Goal: Task Accomplishment & Management: Complete application form

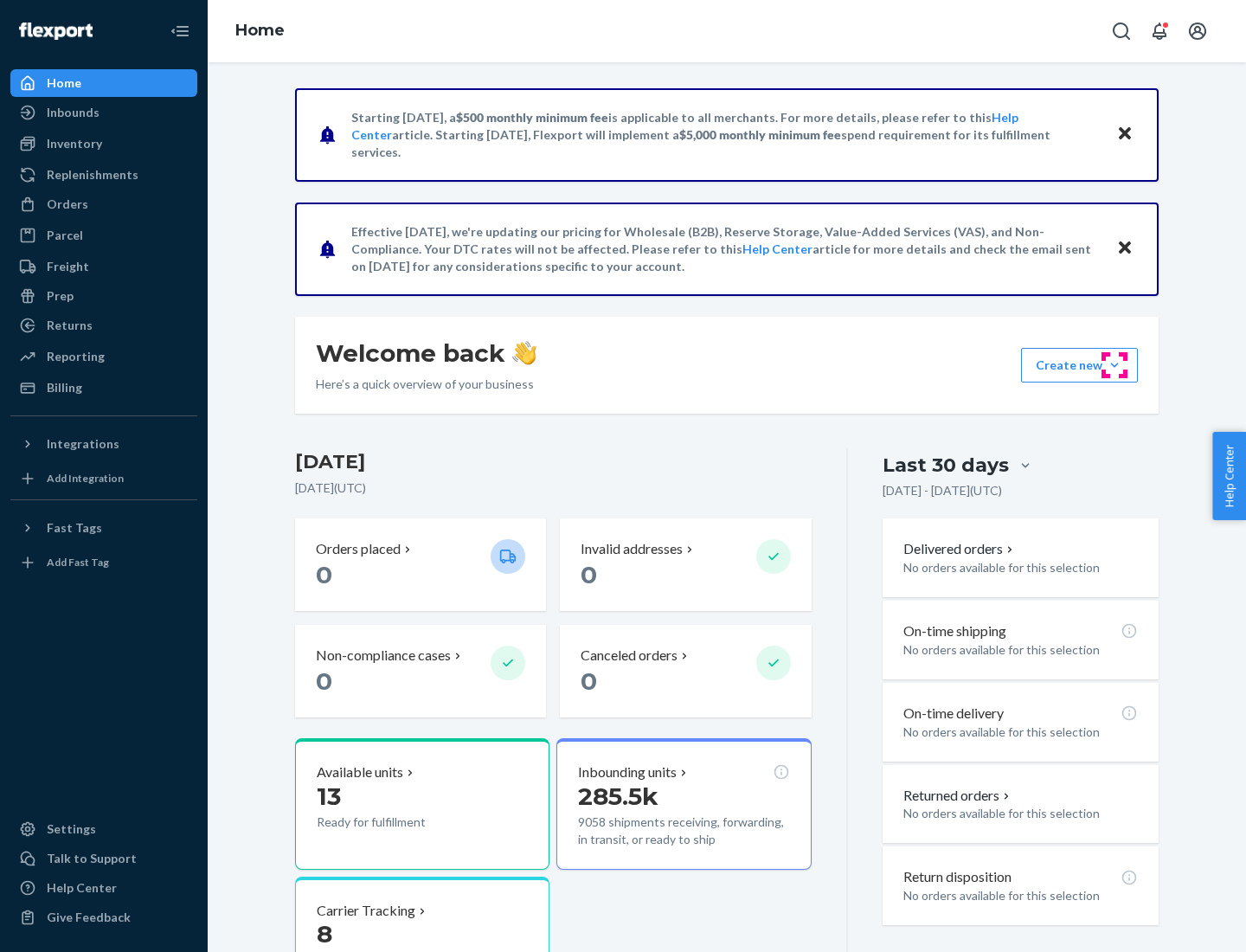
click at [1115, 365] on button "Create new Create new inbound Create new order Create new product" at bounding box center [1080, 365] width 117 height 34
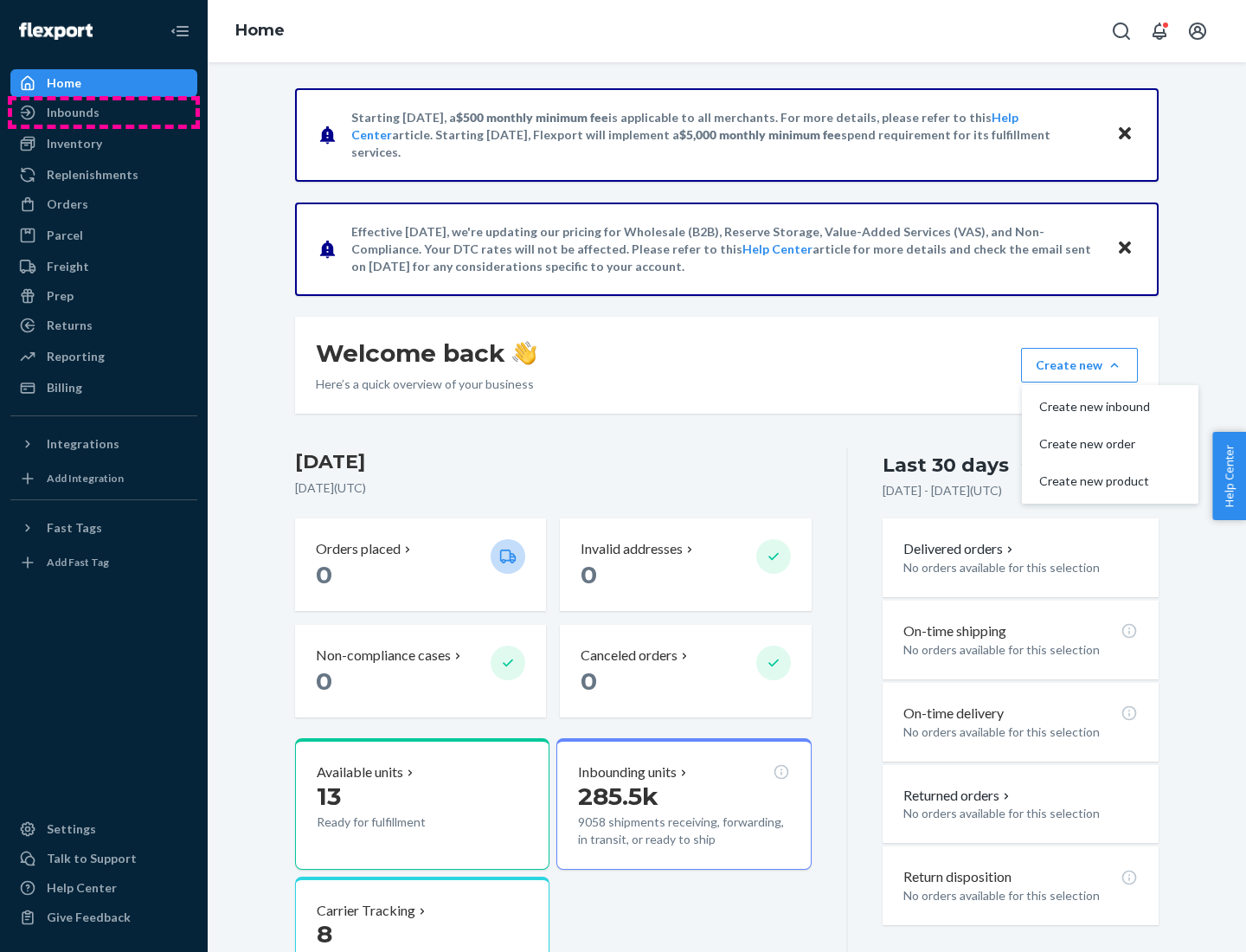
click at [104, 113] on div "Inbounds" at bounding box center [104, 112] width 184 height 24
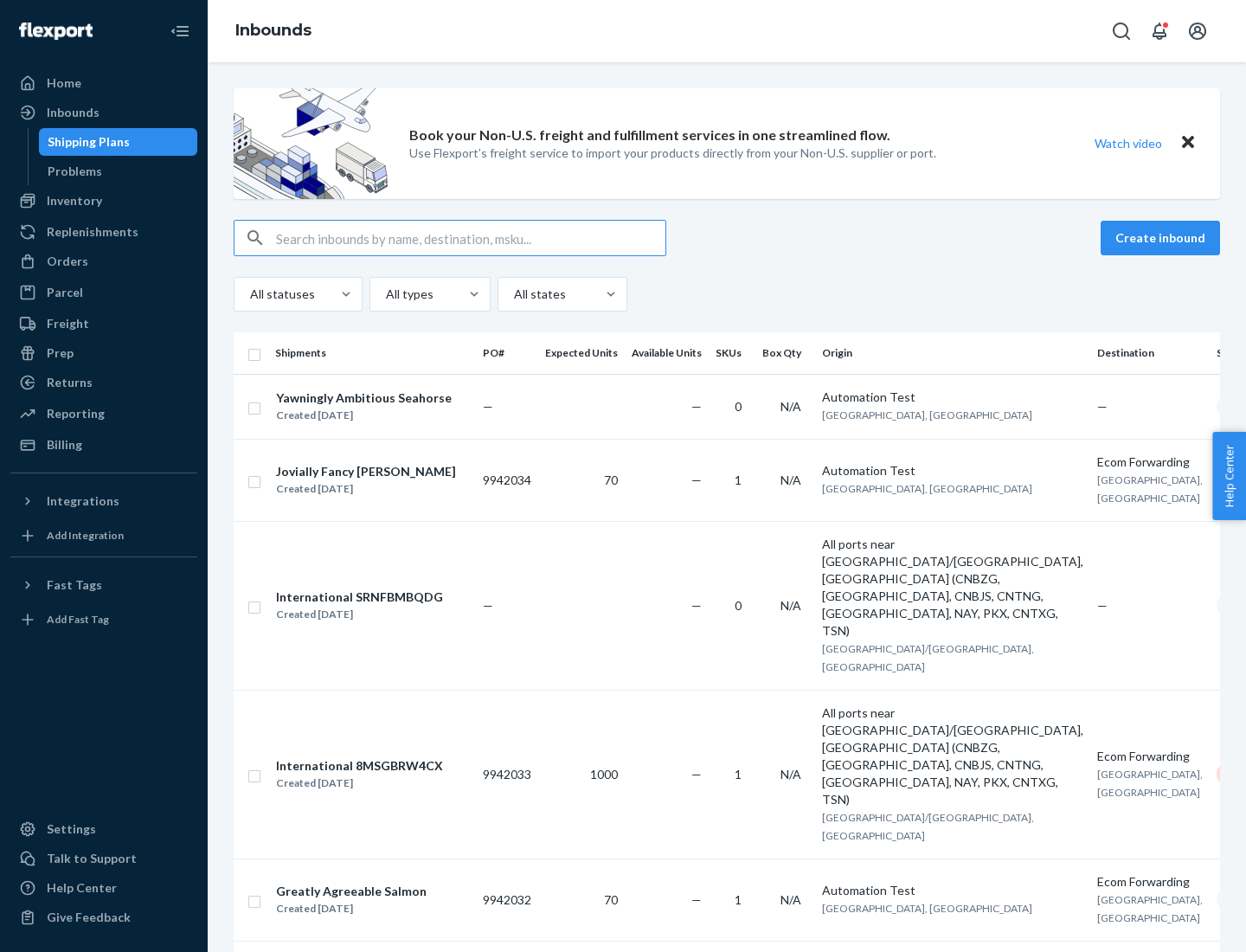
click at [1164, 238] on button "Create inbound" at bounding box center [1160, 238] width 120 height 34
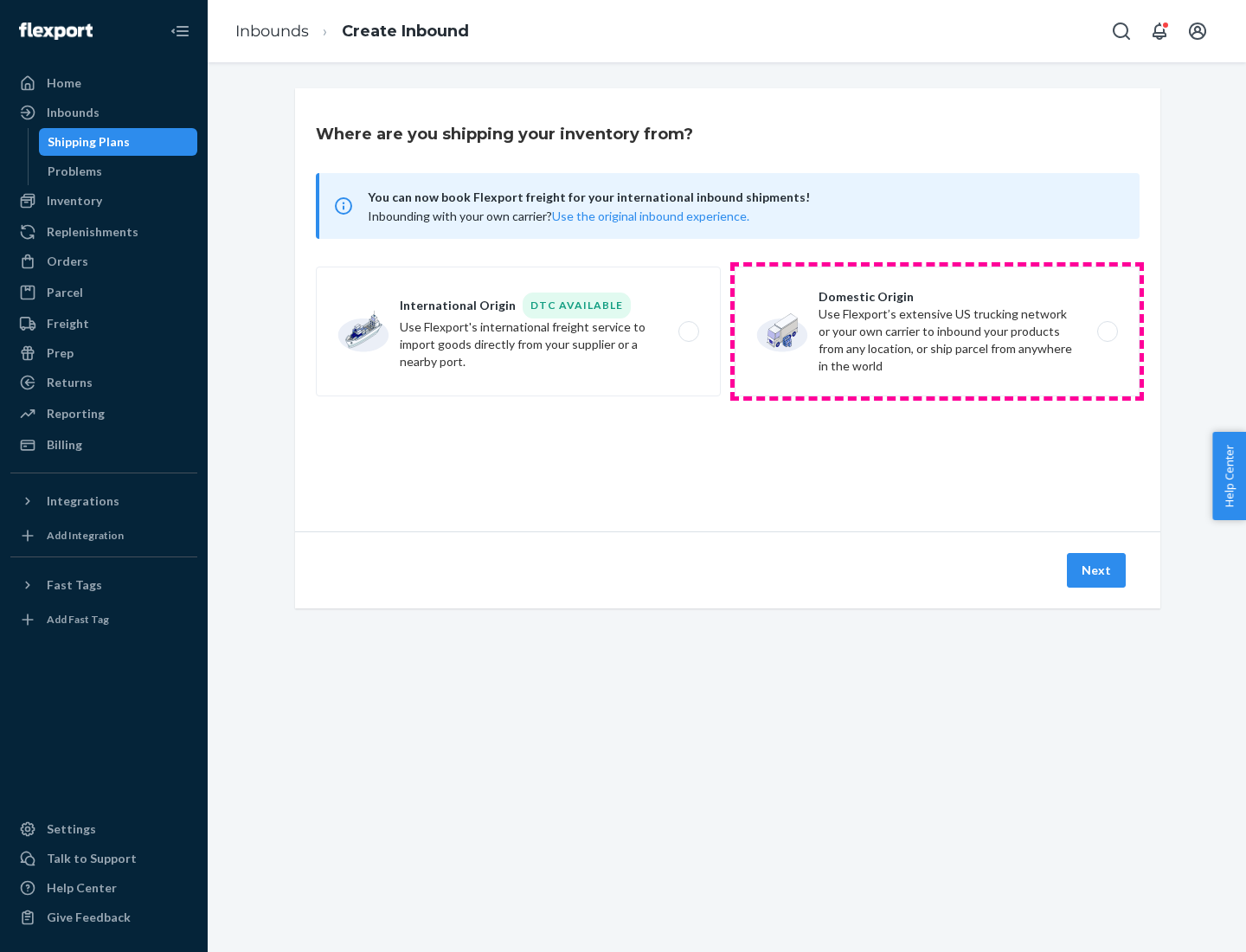
click at [937, 332] on label "Domestic Origin Use Flexport’s extensive US trucking network or your own carrie…" at bounding box center [937, 332] width 405 height 130
click at [1107, 332] on input "Domestic Origin Use Flexport’s extensive US trucking network or your own carrie…" at bounding box center [1113, 332] width 11 height 11
radio input "true"
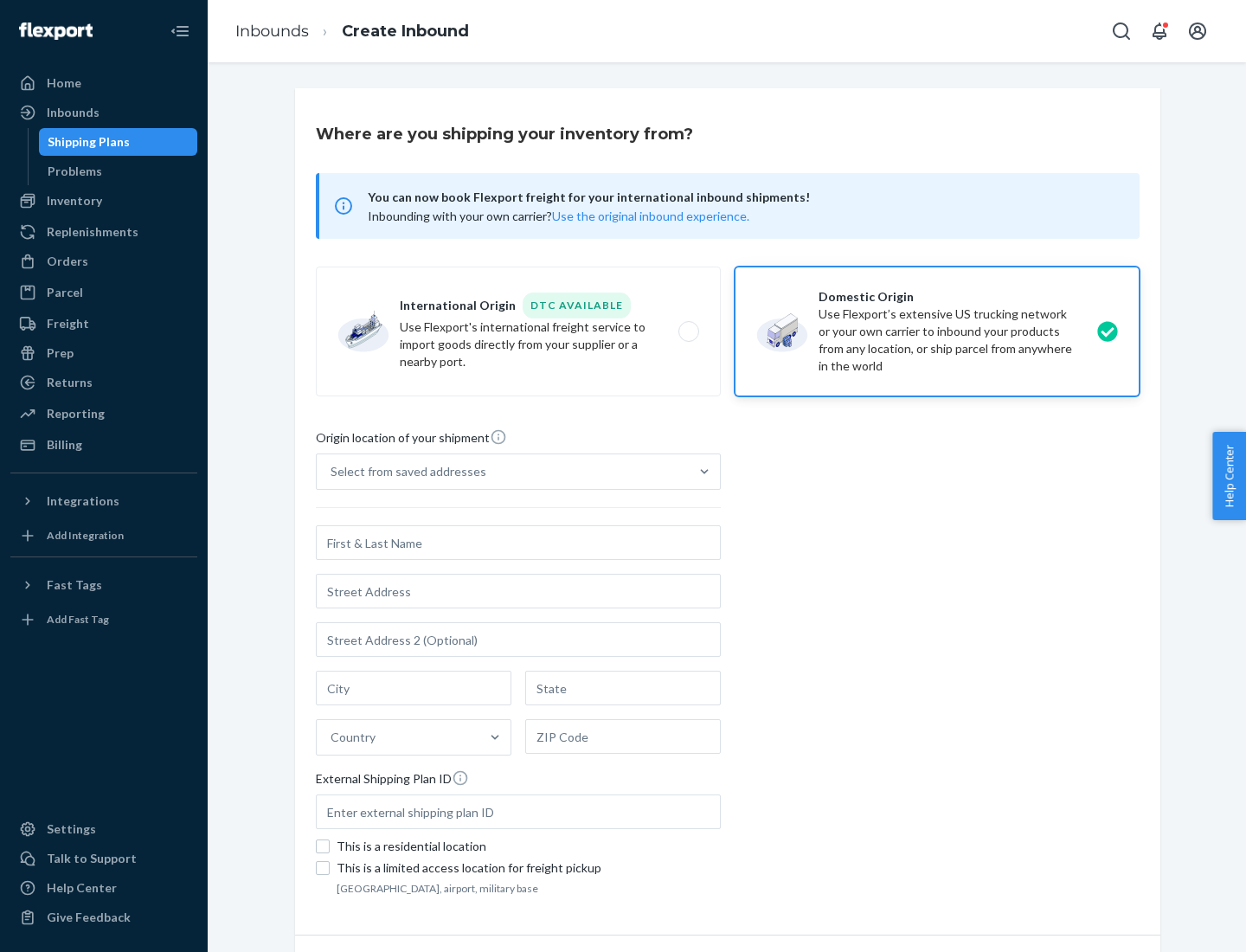
click at [404, 471] on div "Select from saved addresses" at bounding box center [408, 471] width 156 height 17
click at [333, 471] on input "Select from saved addresses" at bounding box center [332, 471] width 2 height 17
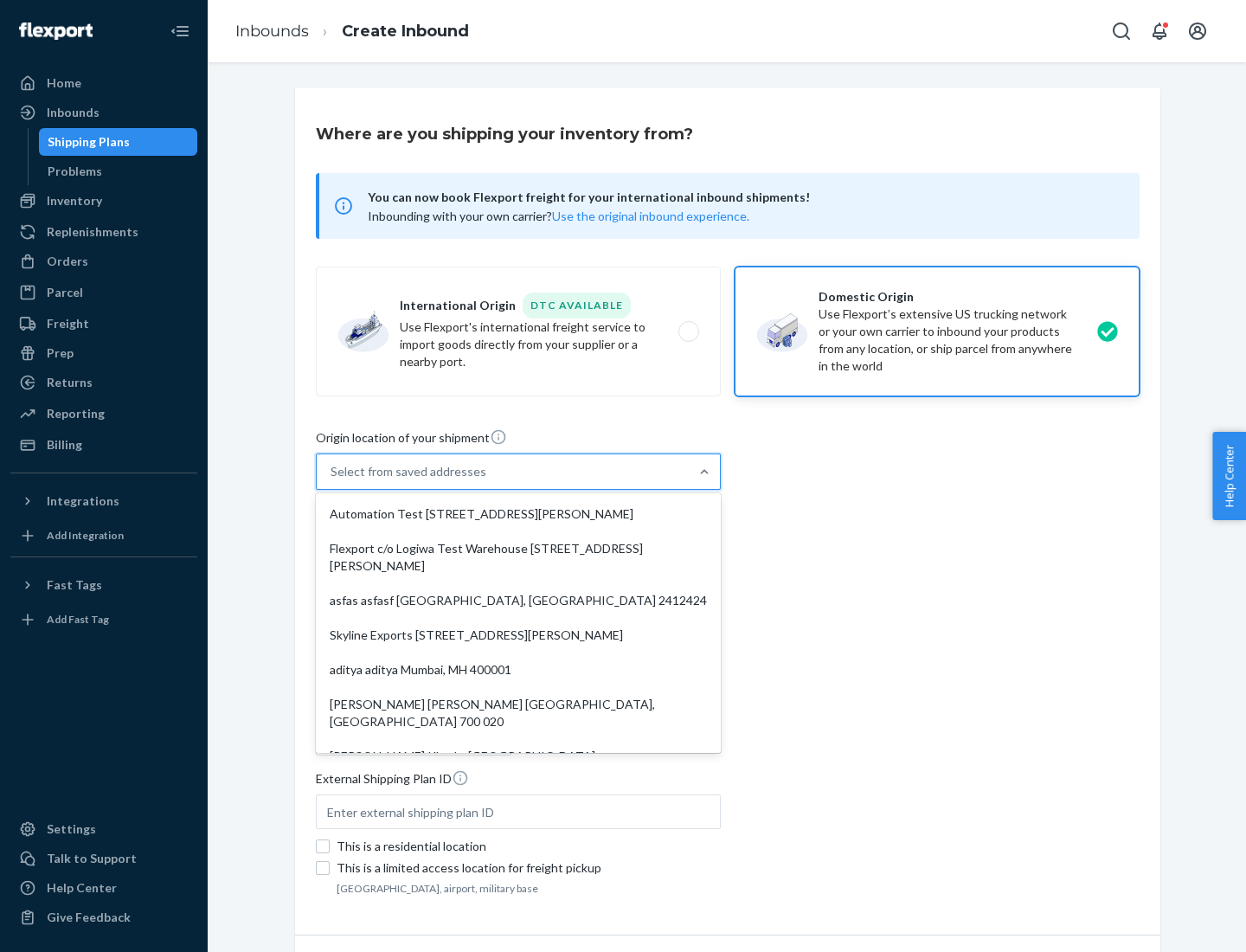
scroll to position [7, 0]
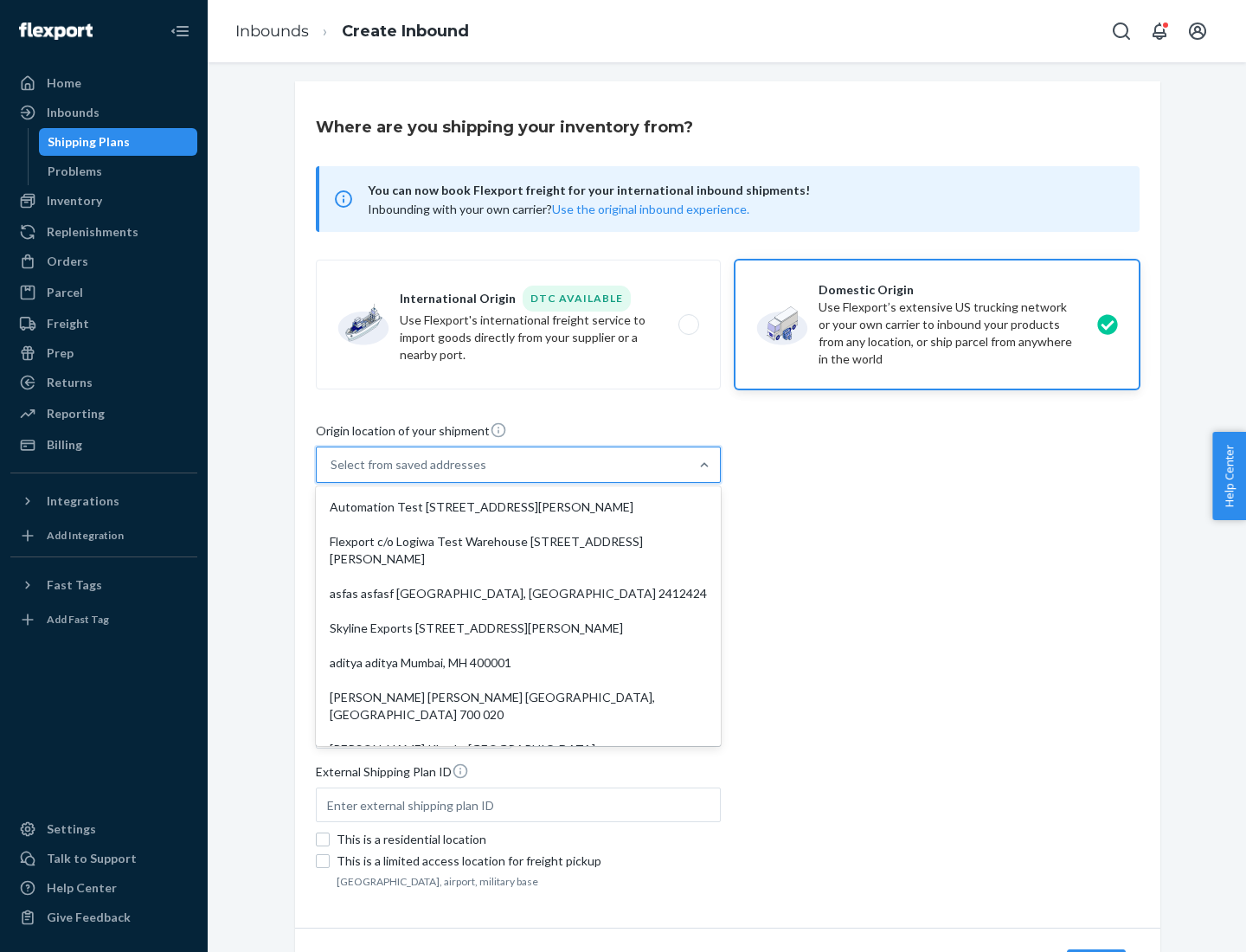
click at [518, 507] on div "Automation Test [STREET_ADDRESS][PERSON_NAME]" at bounding box center [518, 507] width 398 height 34
click at [333, 473] on input "option Automation Test [STREET_ADDRESS][PERSON_NAME]. 9 results available. Use …" at bounding box center [332, 465] width 2 height 17
type input "Automation Test"
type input "9th Floor"
type input "[GEOGRAPHIC_DATA]"
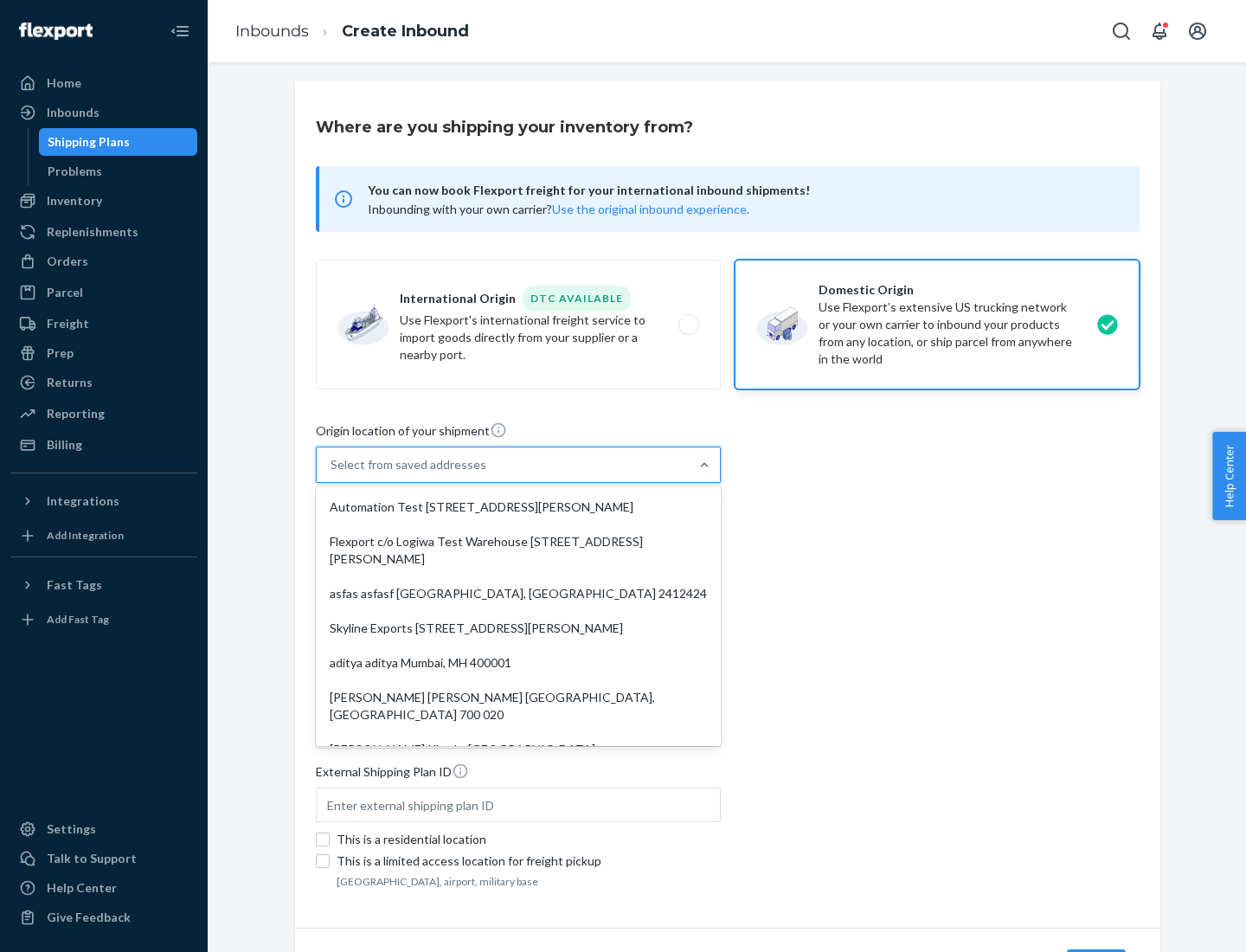
type input "CA"
type input "94104"
type input "[STREET_ADDRESS][PERSON_NAME]"
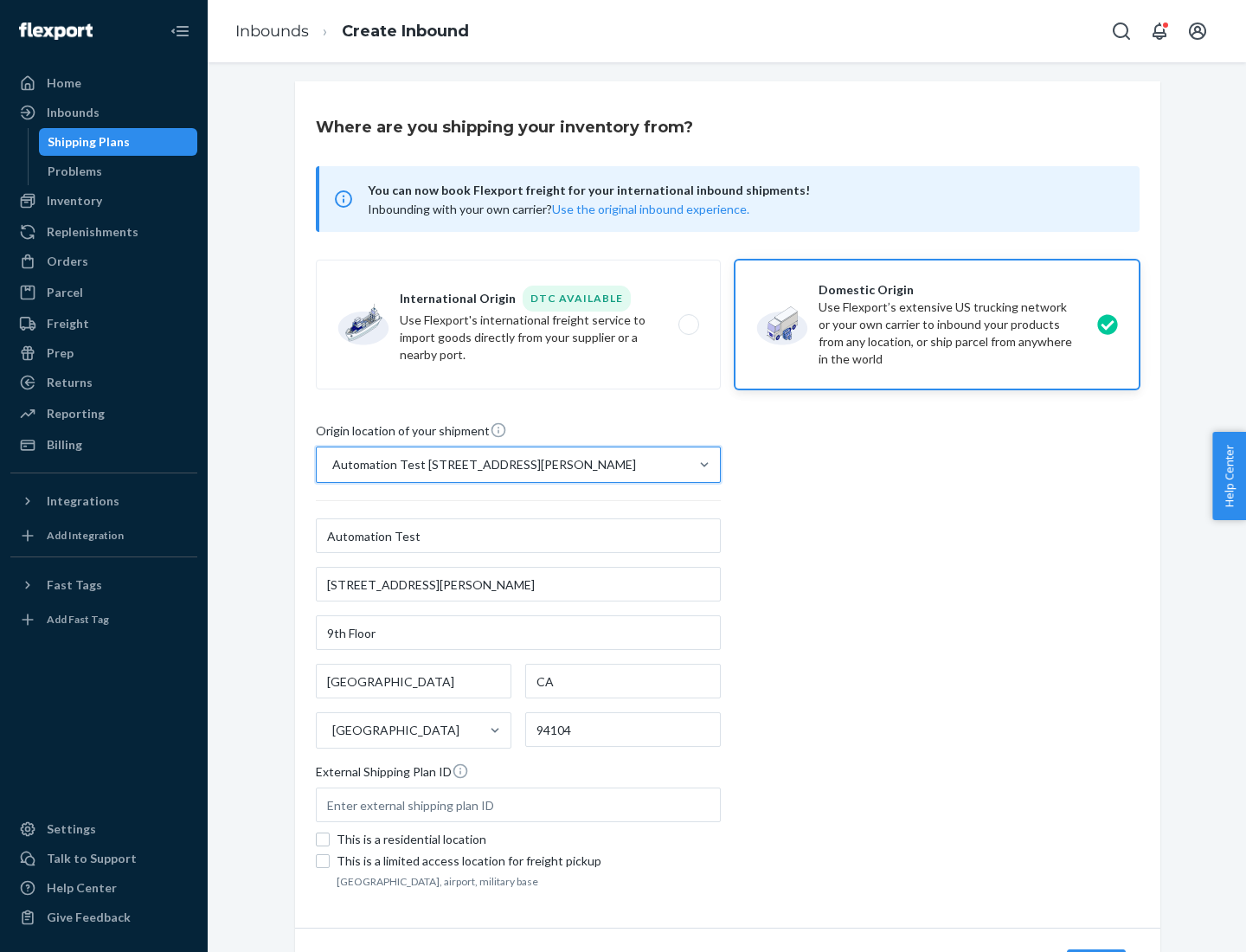
scroll to position [101, 0]
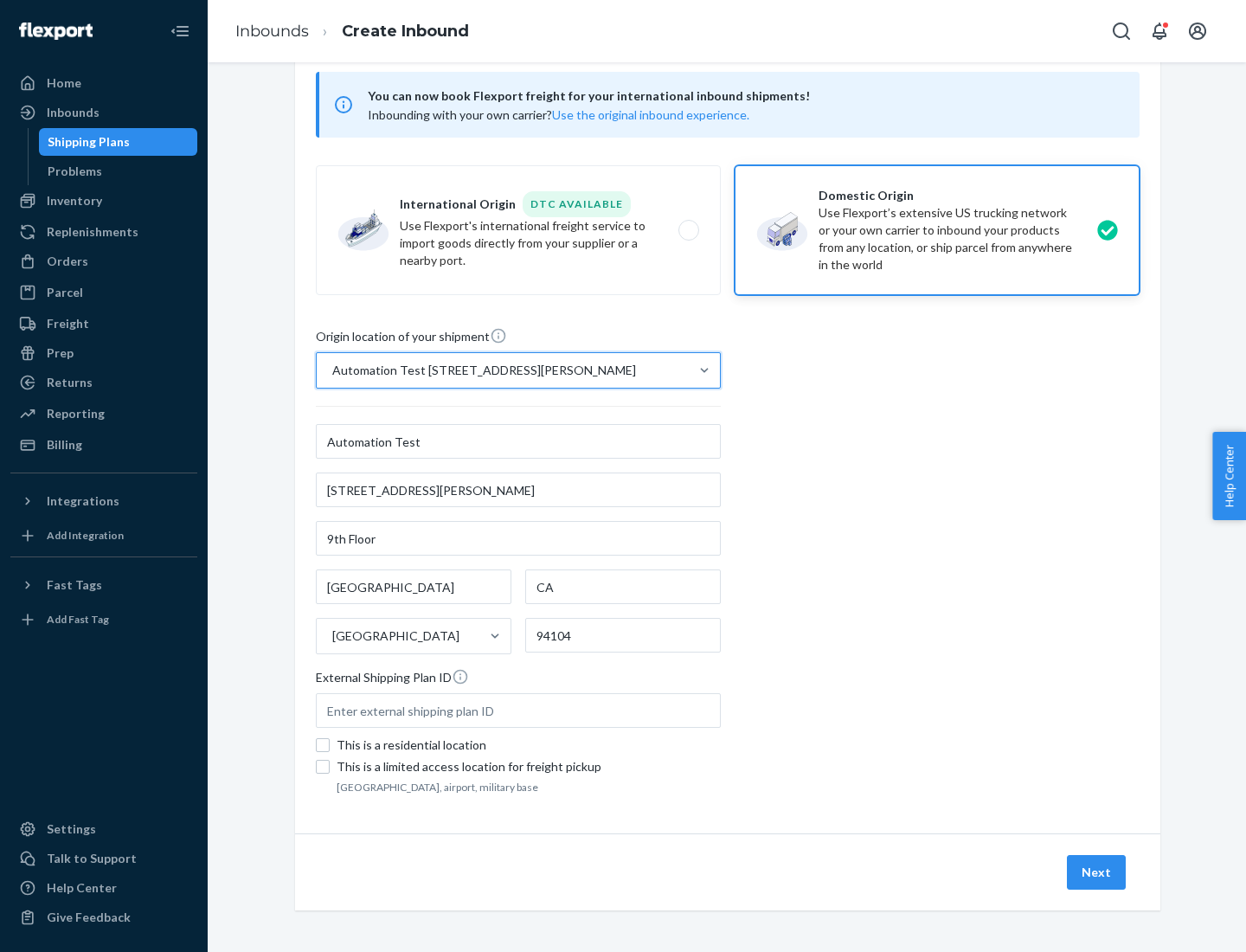
click at [1098, 872] on button "Next" at bounding box center [1097, 872] width 59 height 34
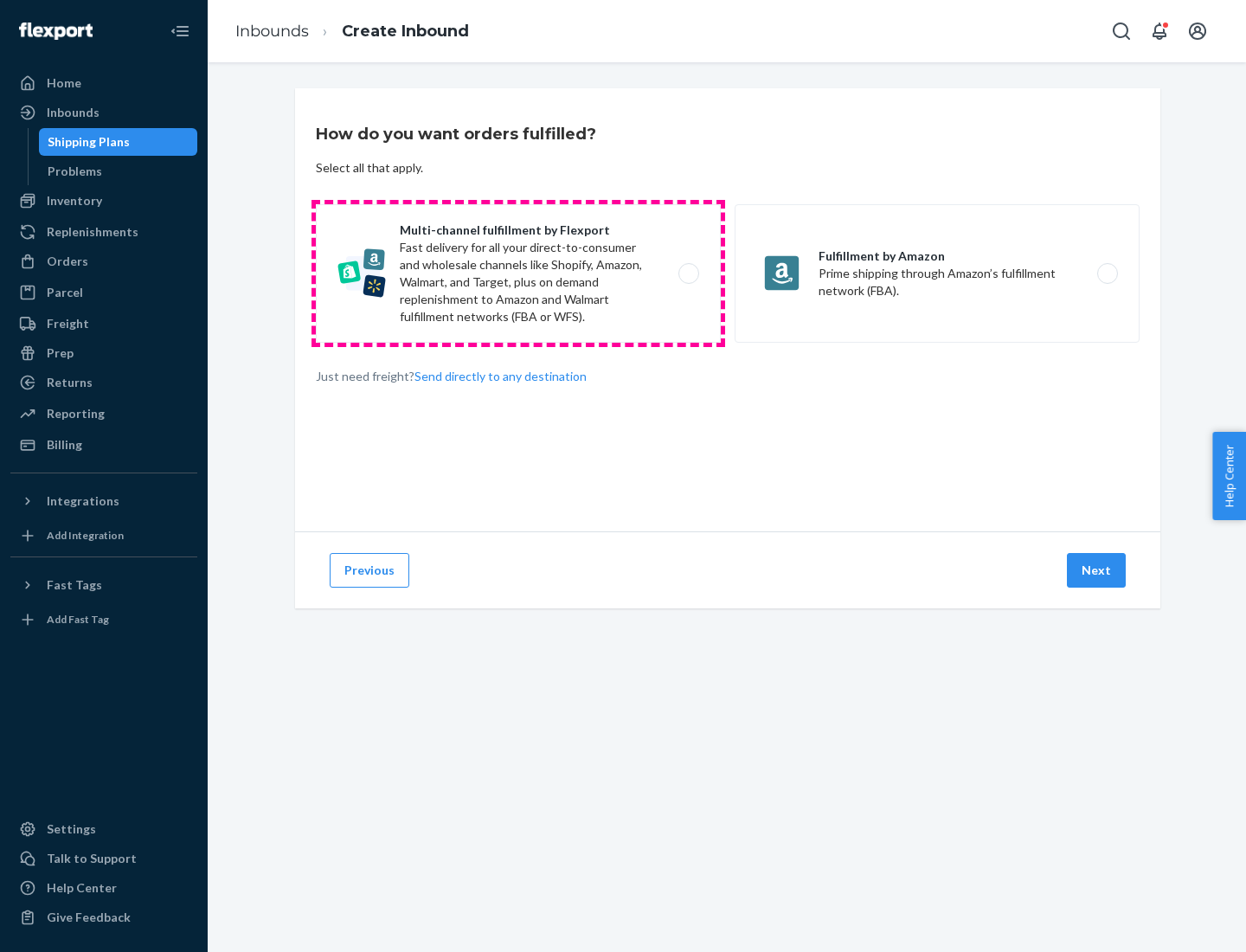
click at [518, 273] on label "Multi-channel fulfillment by Flexport Fast delivery for all your direct-to-cons…" at bounding box center [518, 273] width 405 height 139
click at [689, 273] on input "Multi-channel fulfillment by Flexport Fast delivery for all your direct-to-cons…" at bounding box center [694, 274] width 11 height 11
radio input "true"
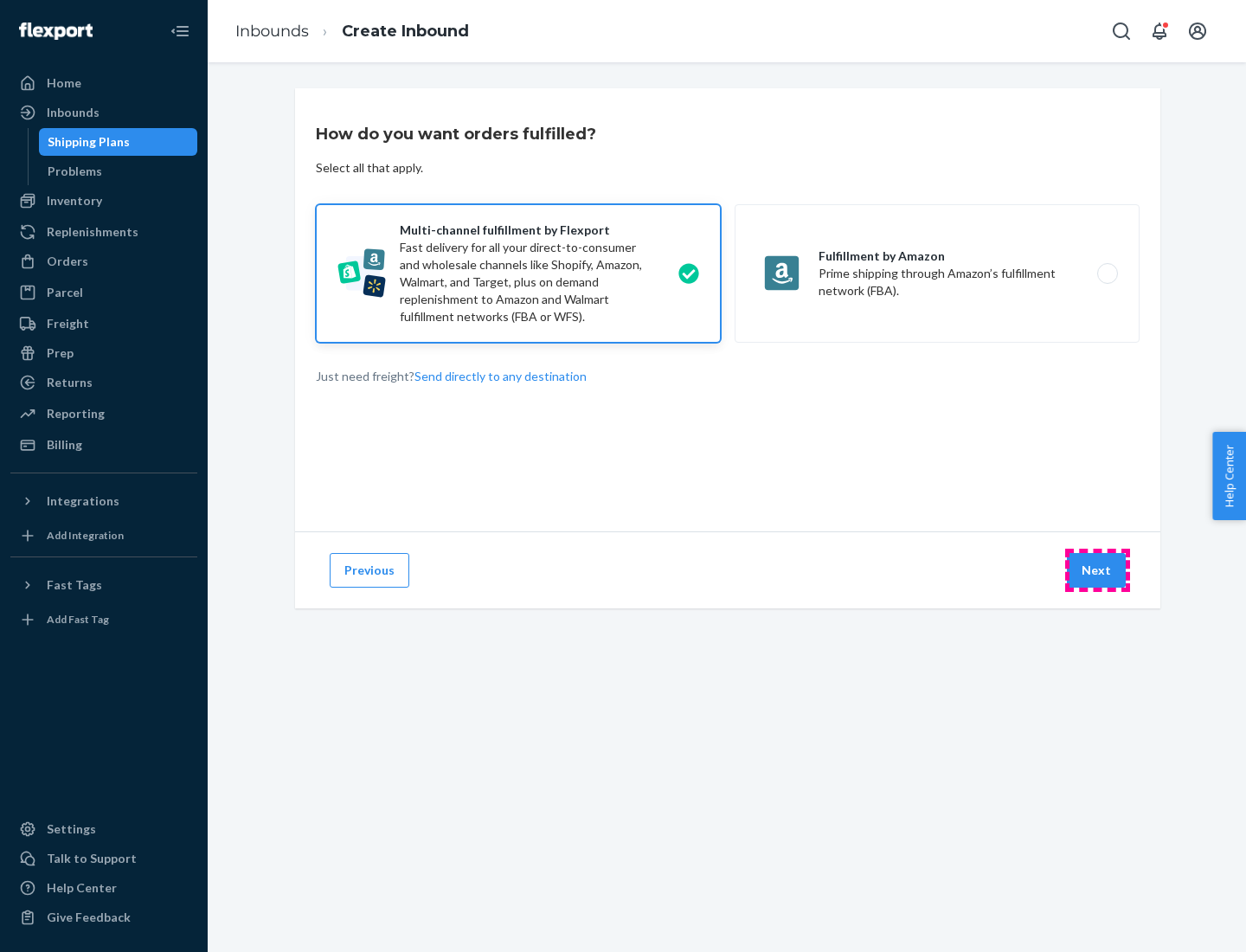
click at [1098, 570] on button "Next" at bounding box center [1097, 570] width 59 height 34
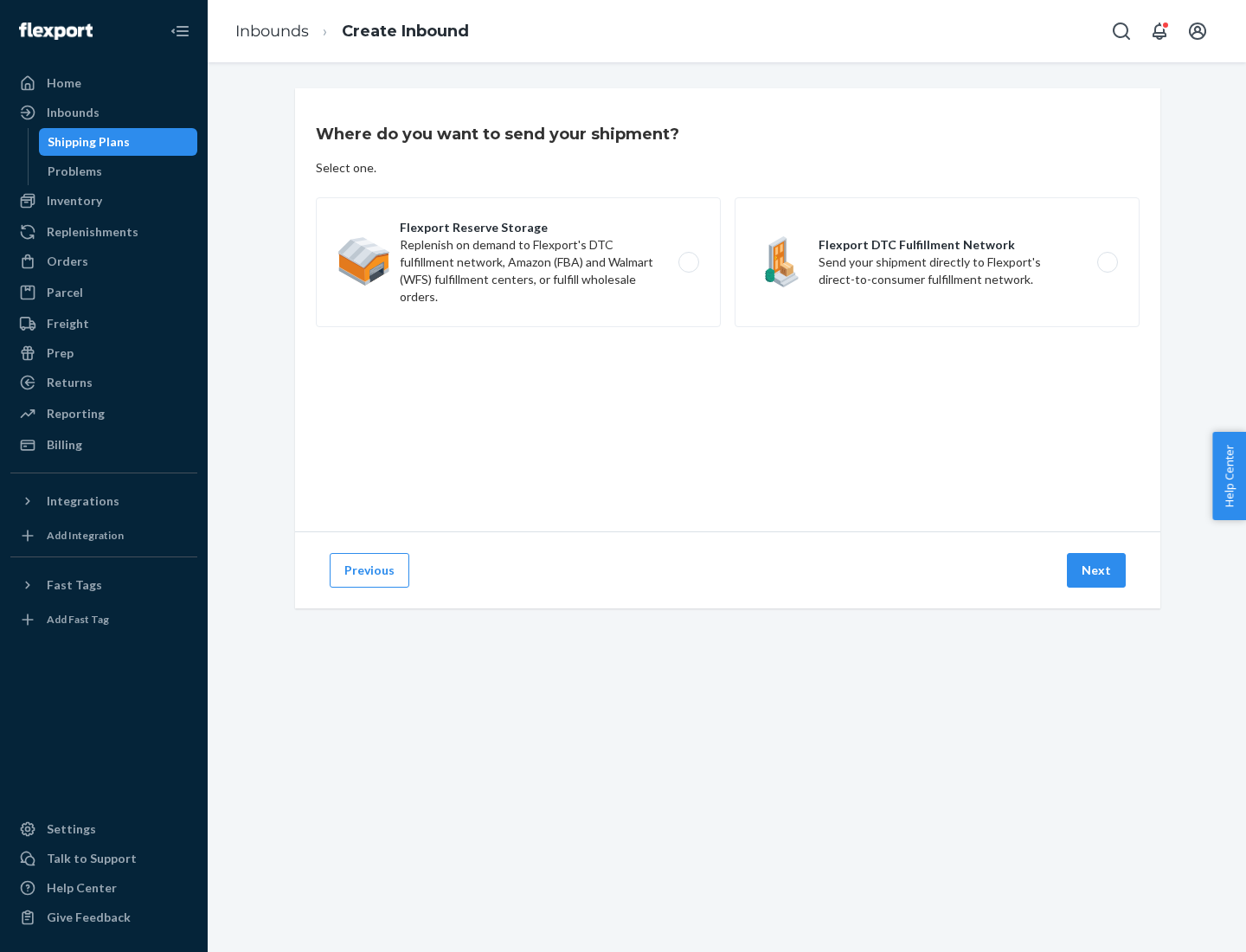
click at [937, 262] on label "Flexport DTC Fulfillment Network Send your shipment directly to Flexport's dire…" at bounding box center [937, 262] width 405 height 130
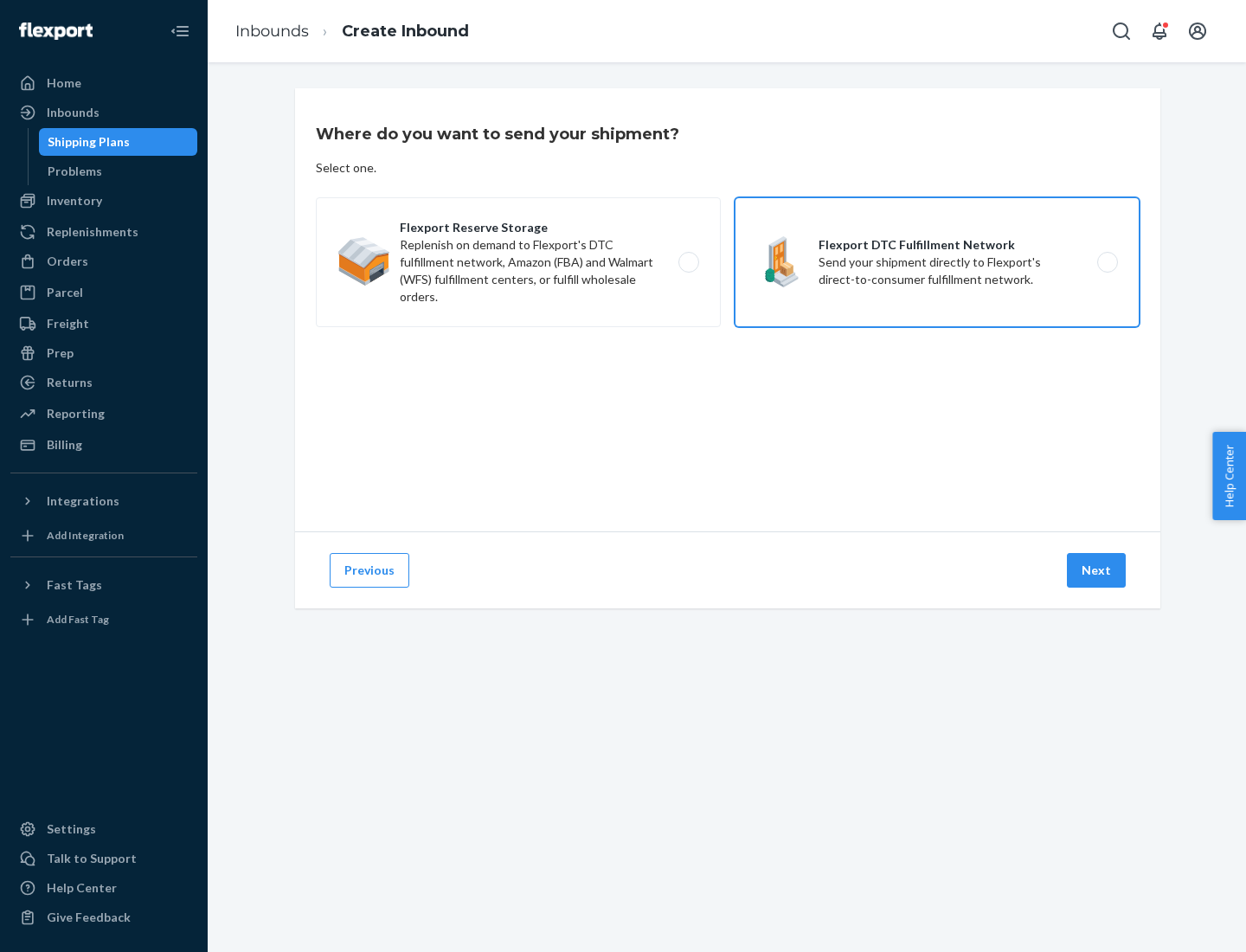
click at [1107, 262] on input "Flexport DTC Fulfillment Network Send your shipment directly to Flexport's dire…" at bounding box center [1113, 263] width 11 height 11
radio input "true"
click at [1098, 570] on button "Next" at bounding box center [1097, 570] width 59 height 34
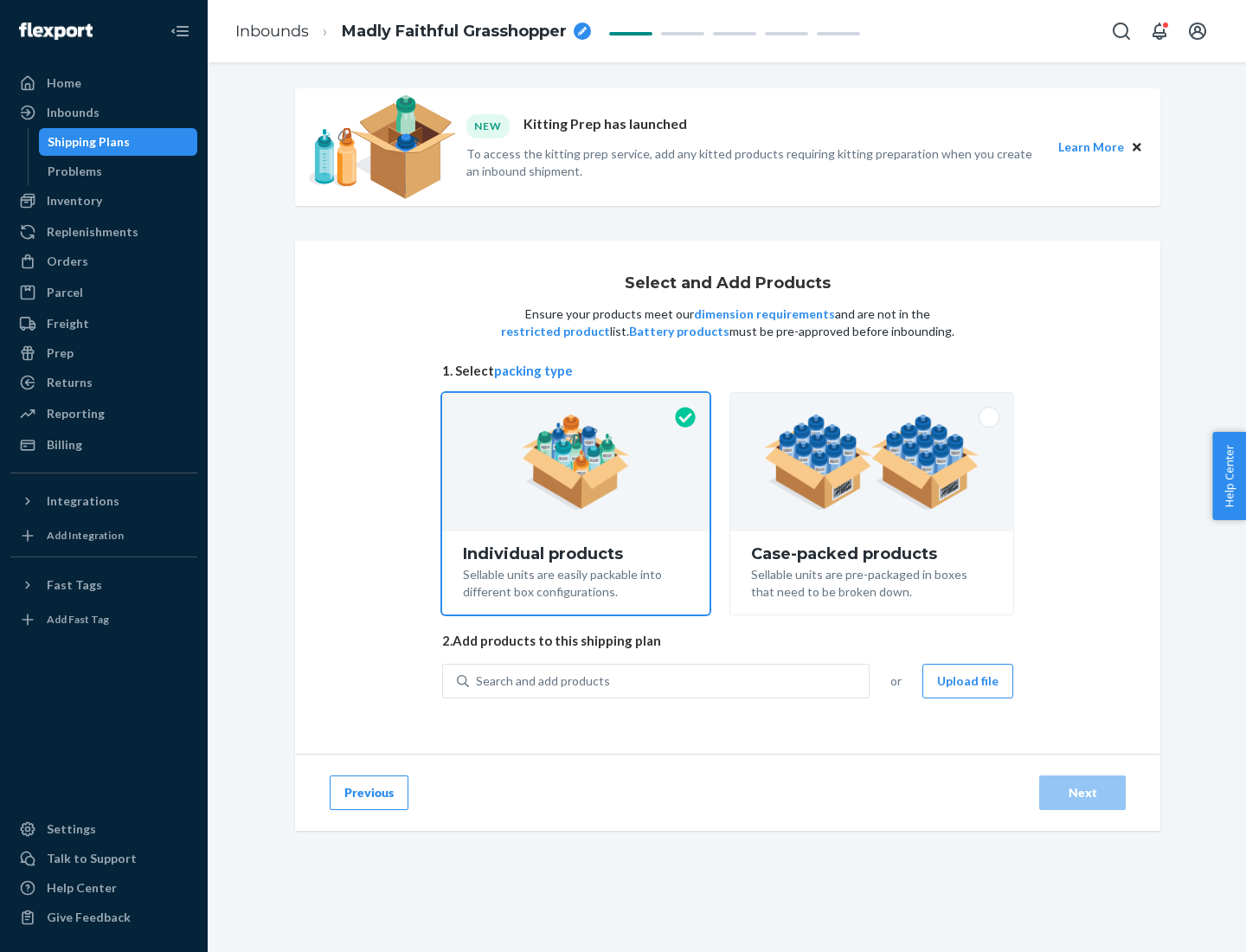
click at [872, 462] on img at bounding box center [871, 463] width 215 height 96
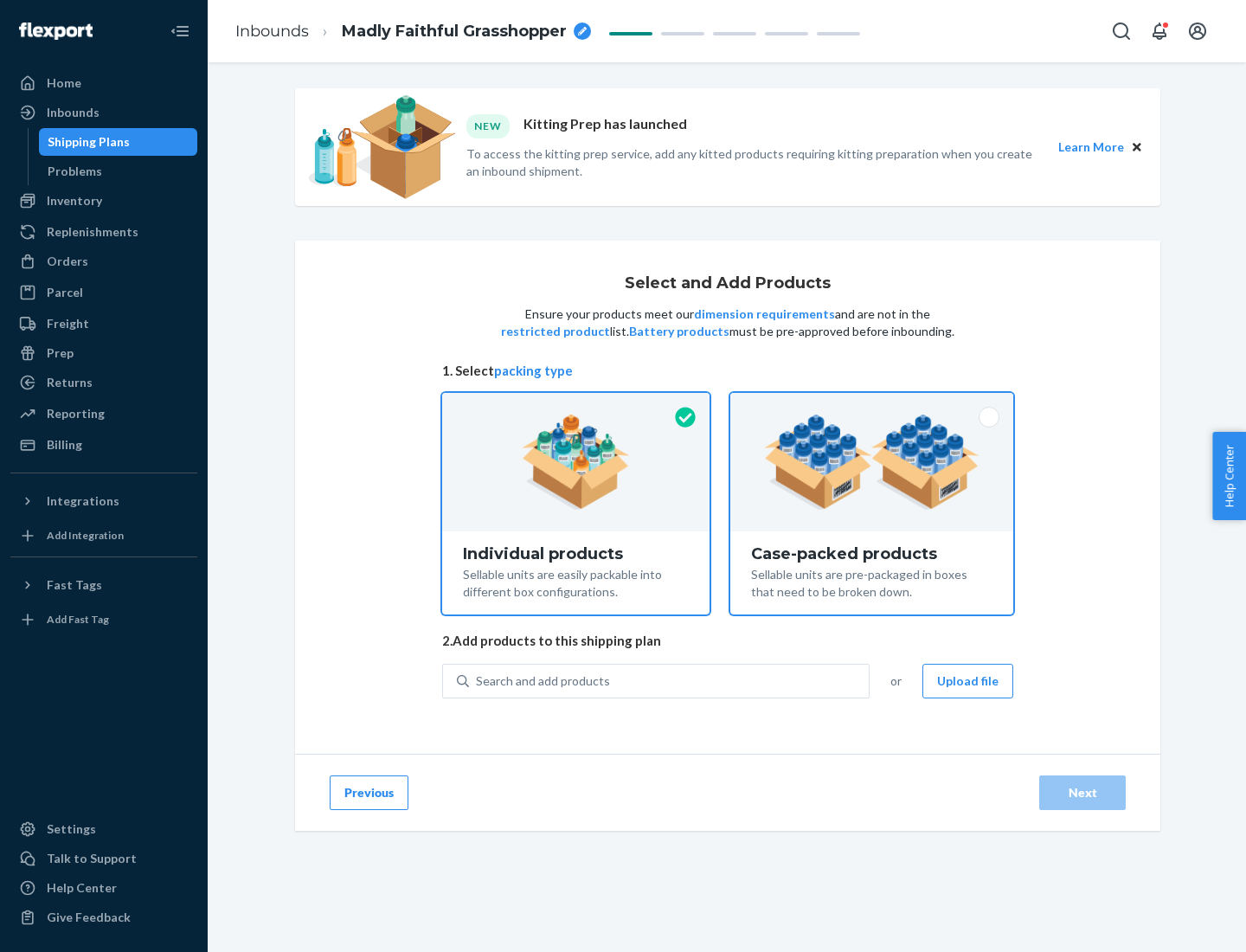
click at [872, 404] on input "Case-packed products Sellable units are pre-packaged in boxes that need to be b…" at bounding box center [872, 399] width 11 height 11
radio input "true"
radio input "false"
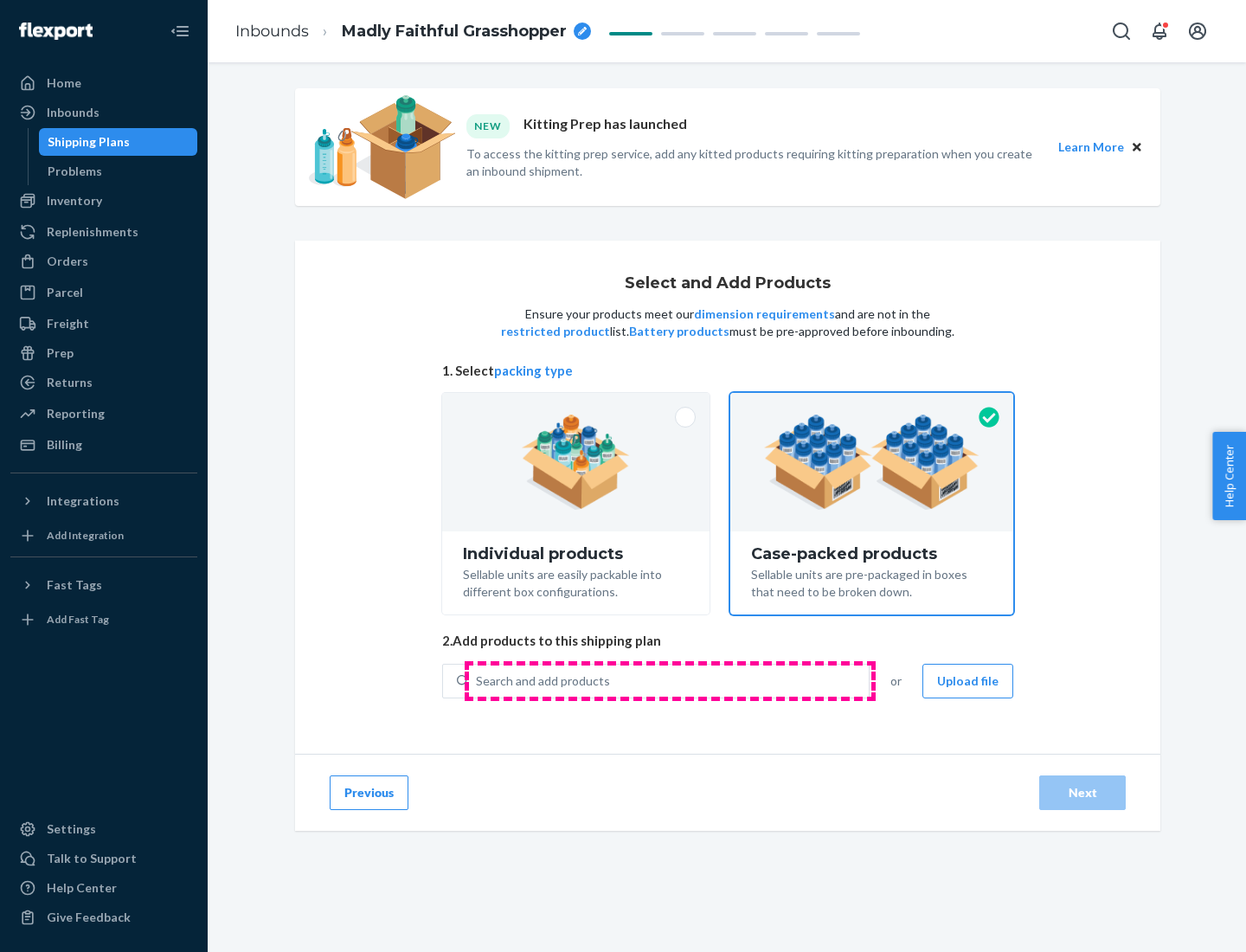
click at [670, 680] on div "Search and add products" at bounding box center [669, 681] width 400 height 32
click at [478, 680] on input "Search and add products" at bounding box center [477, 681] width 2 height 17
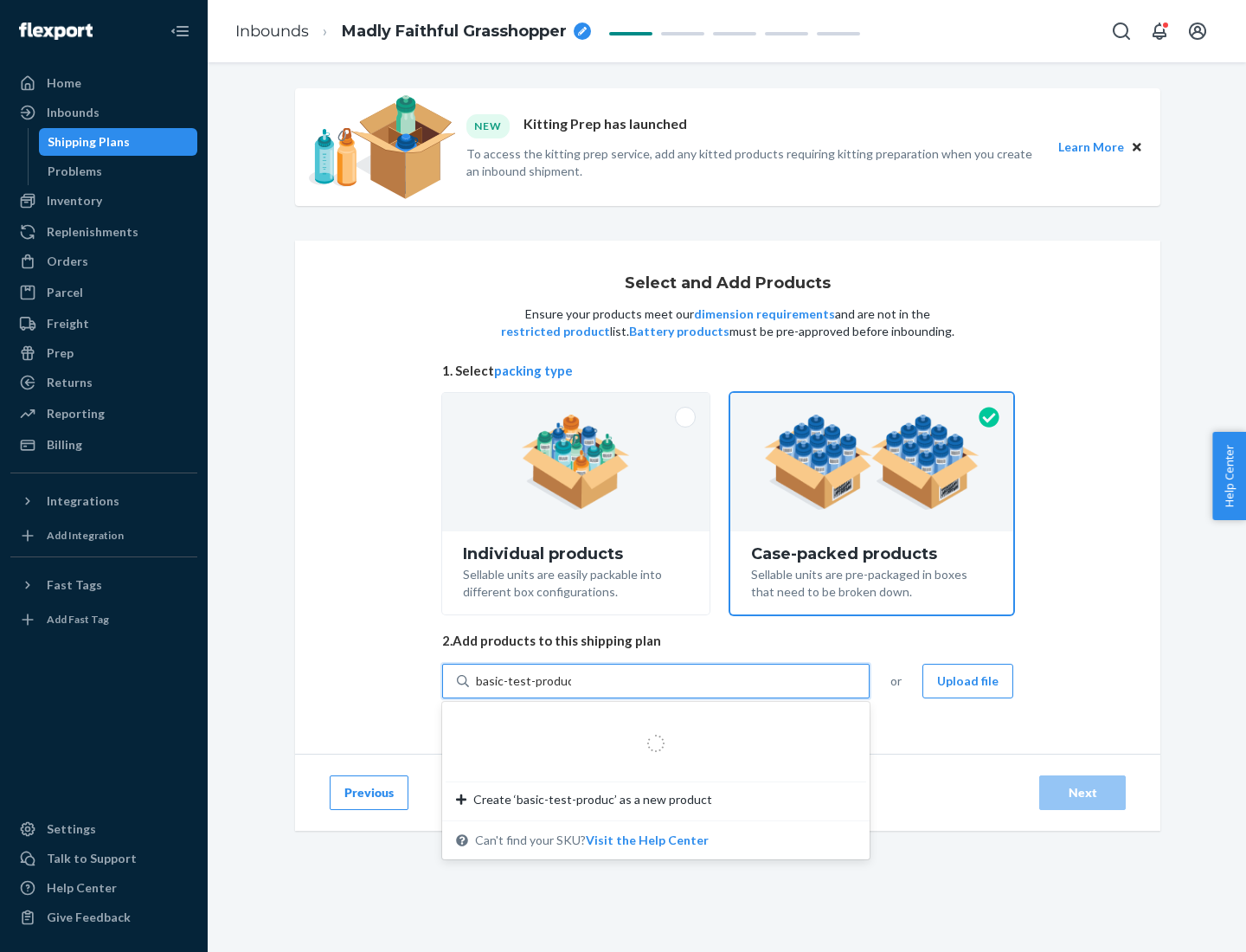
type input "basic-test-product-1"
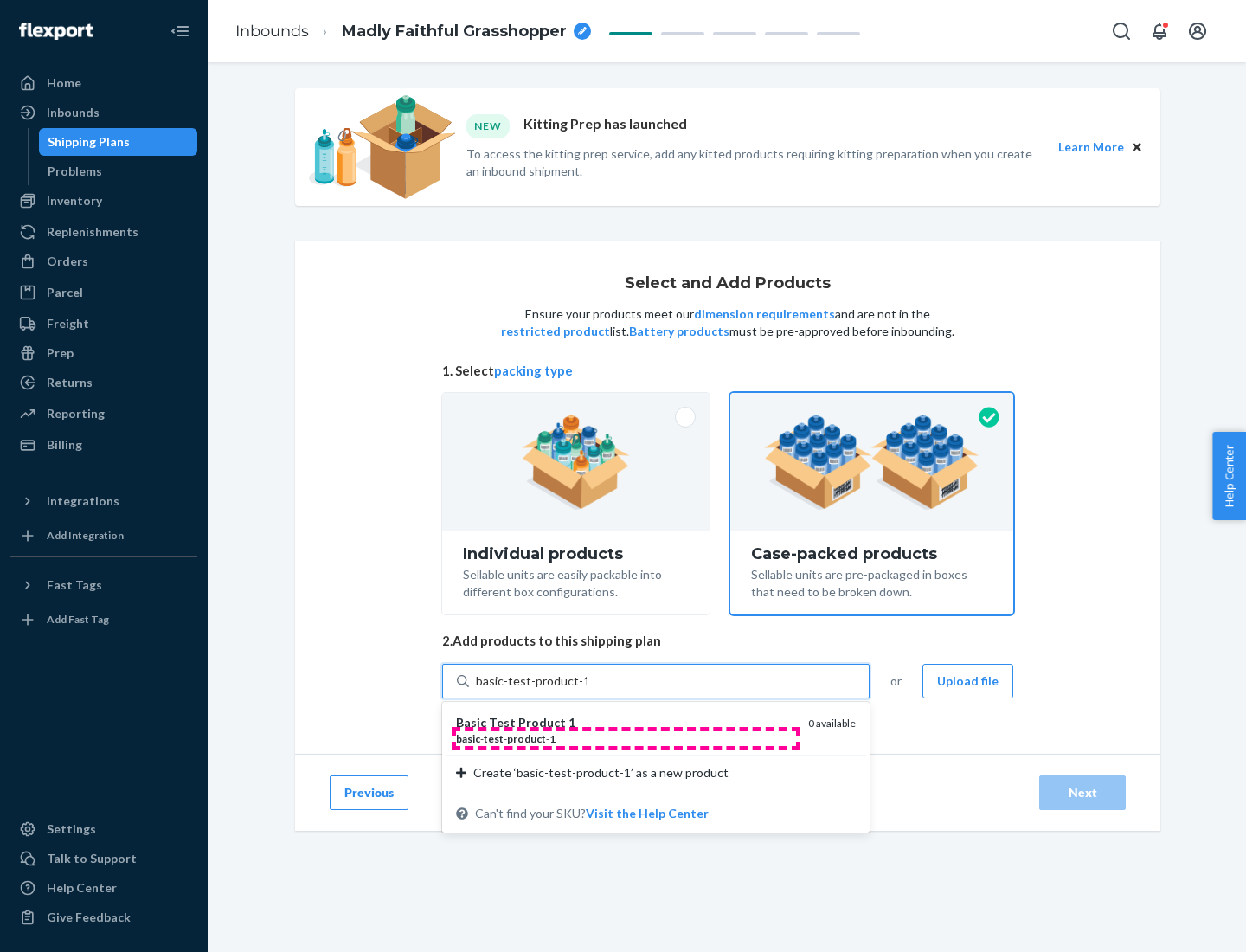
click at [625, 738] on div "basic - test - product - 1" at bounding box center [625, 738] width 339 height 14
click at [587, 689] on input "basic-test-product-1" at bounding box center [532, 681] width 111 height 17
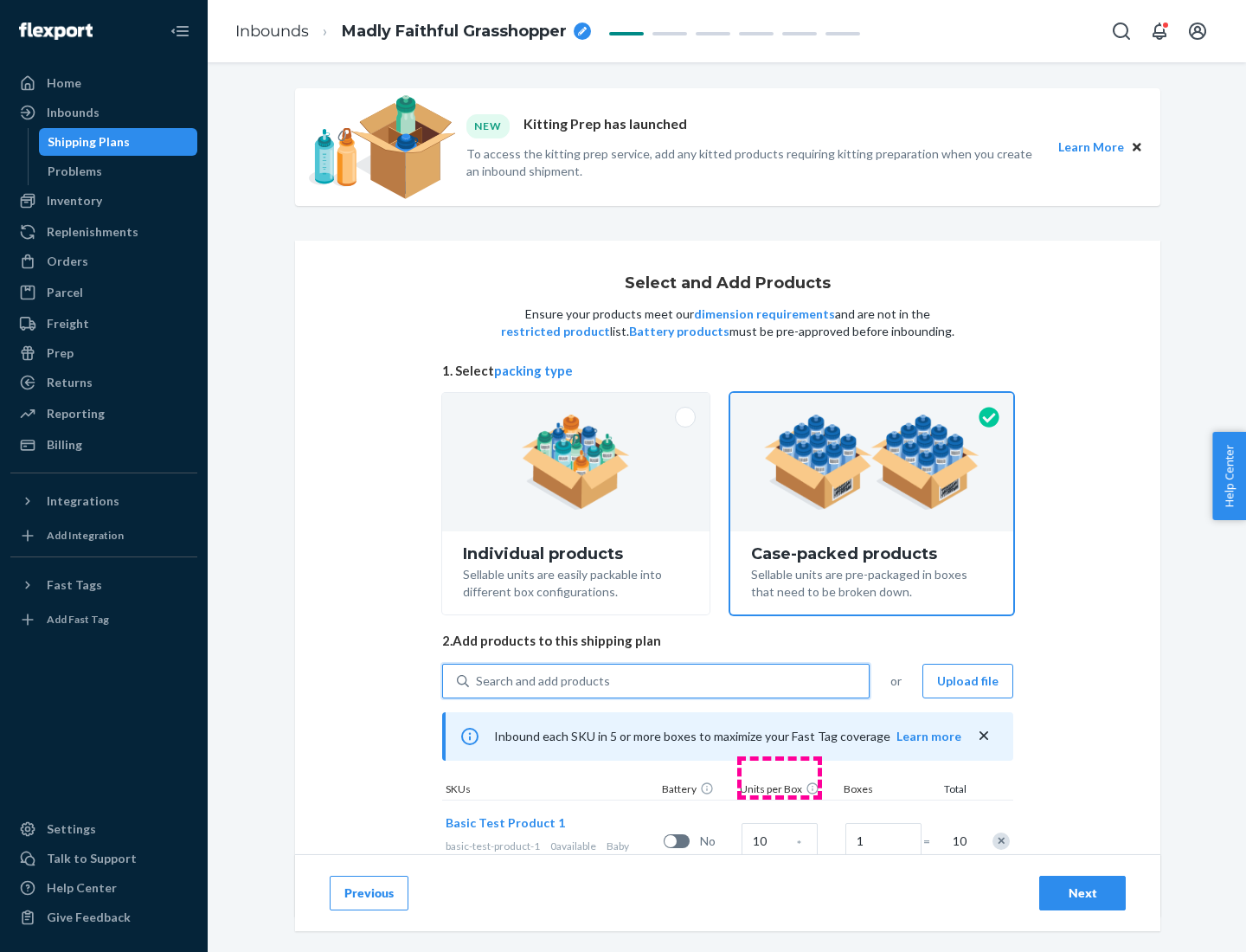
scroll to position [62, 0]
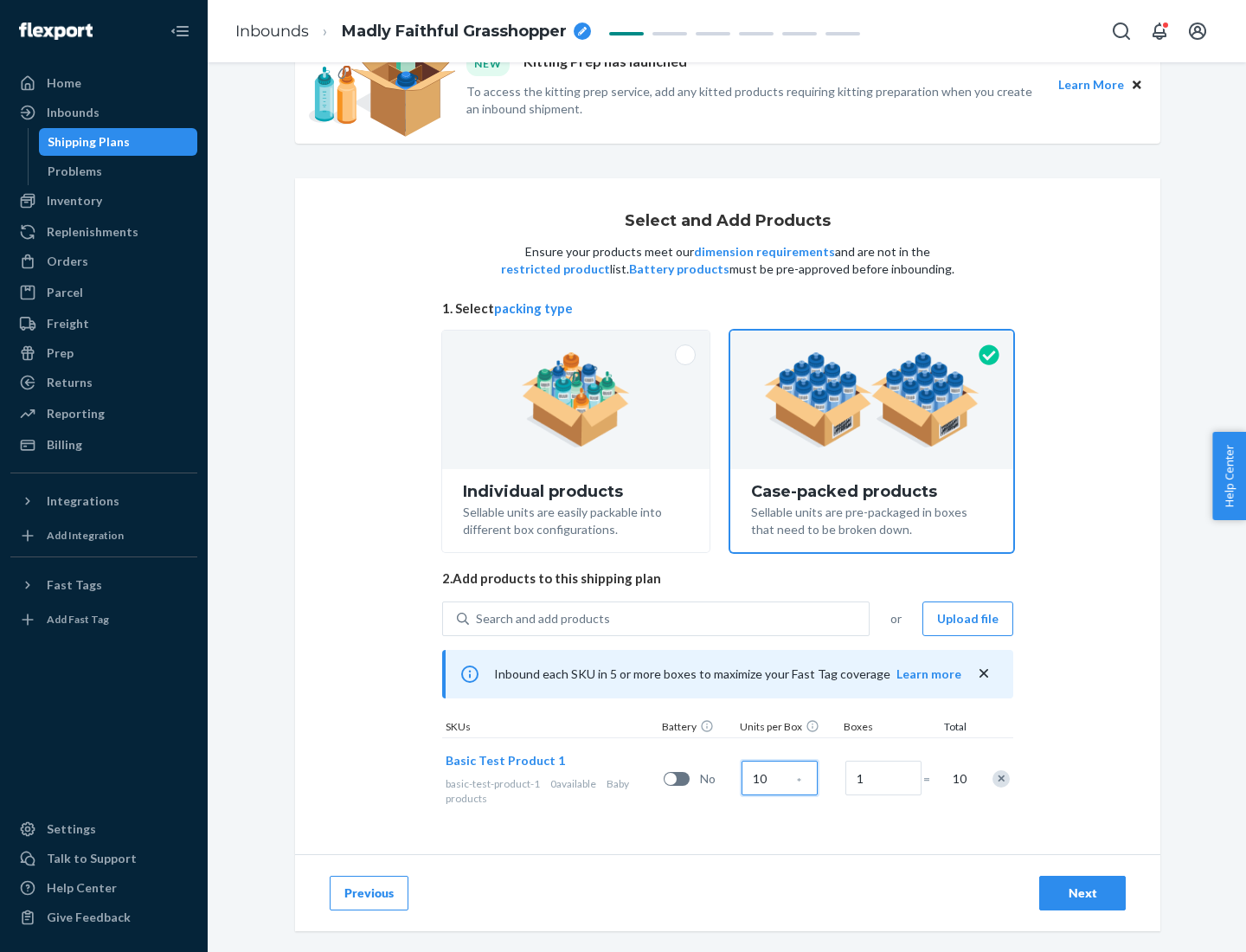
type input "10"
type input "7"
click at [1082, 893] on div "Next" at bounding box center [1082, 893] width 57 height 17
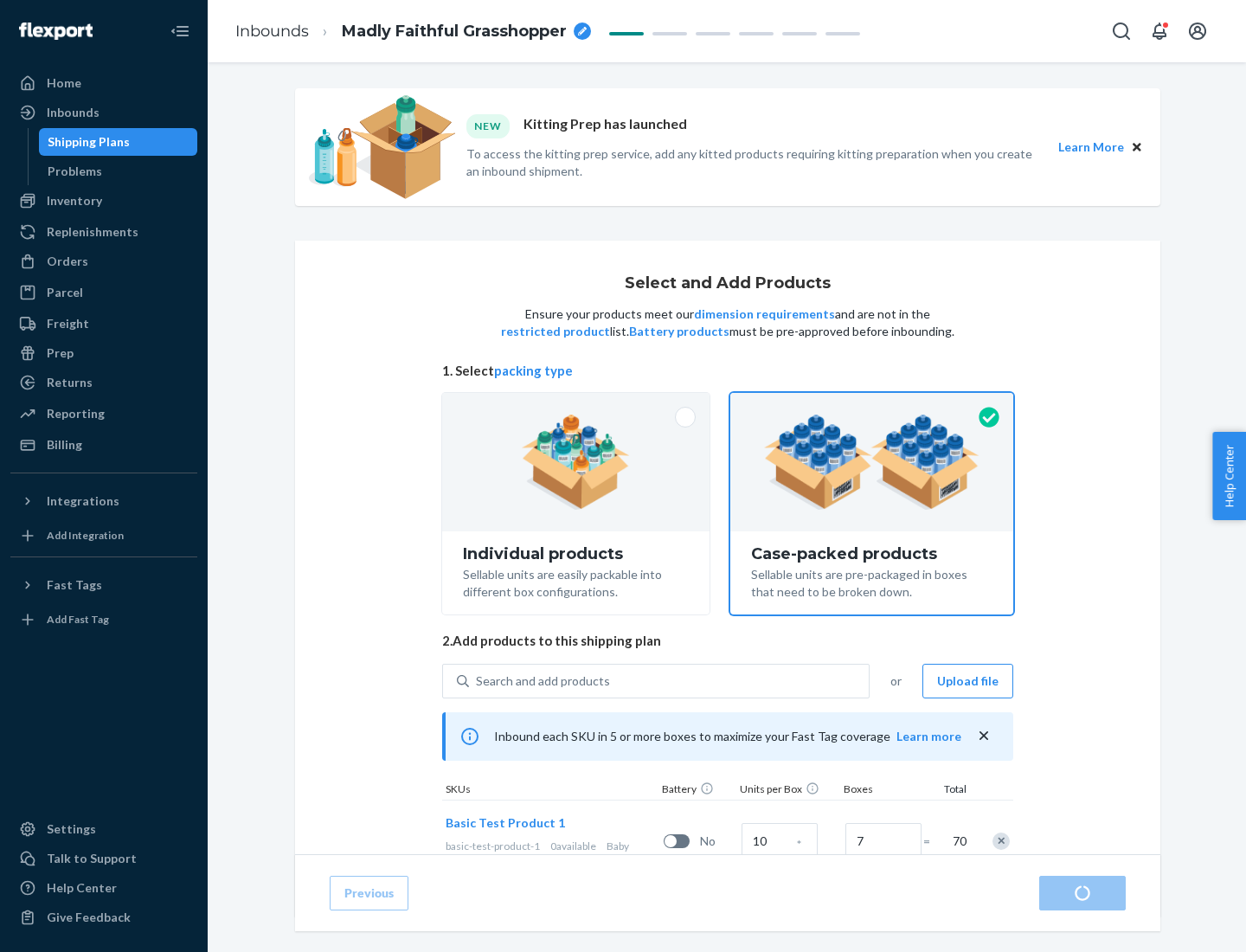
radio input "true"
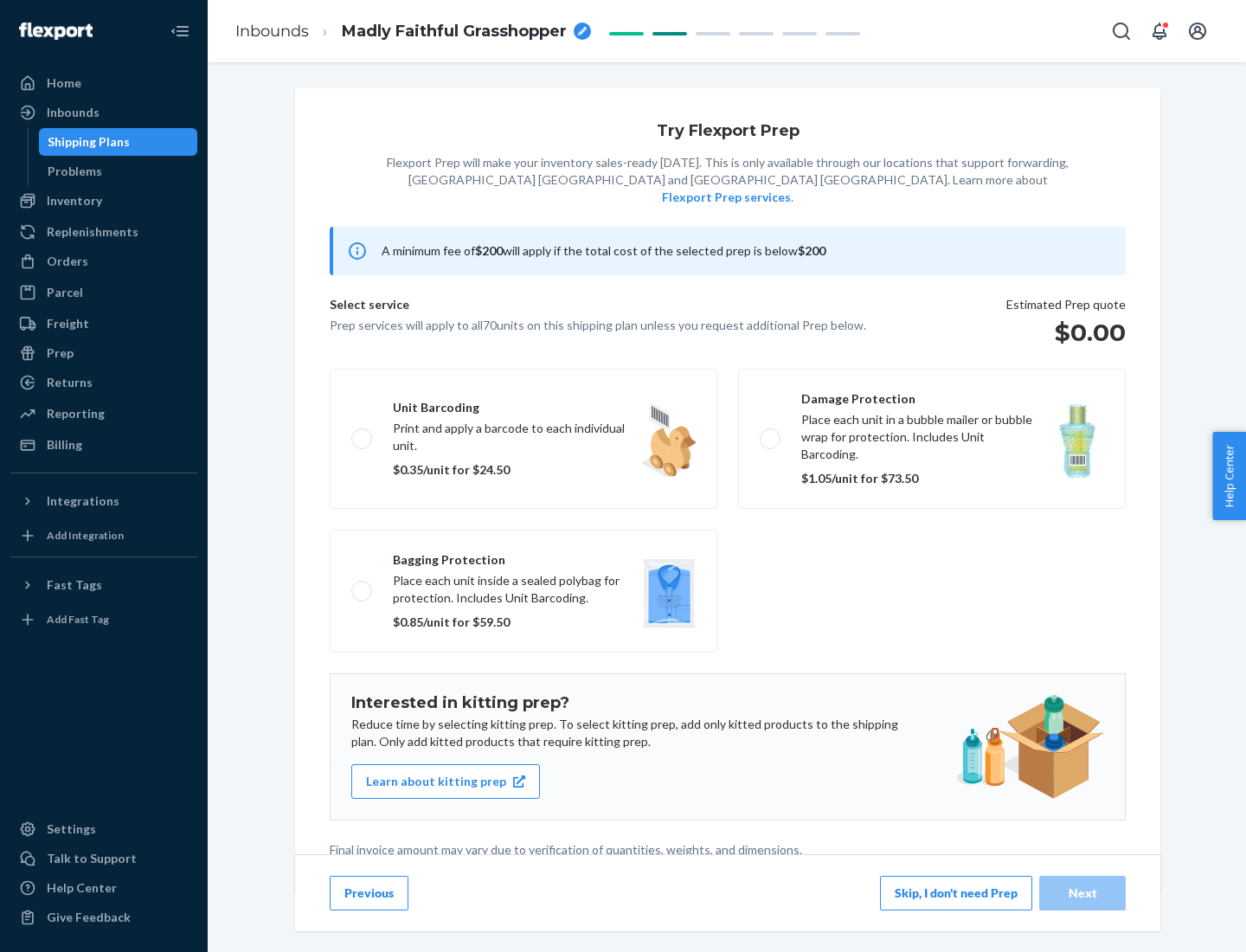
scroll to position [5, 0]
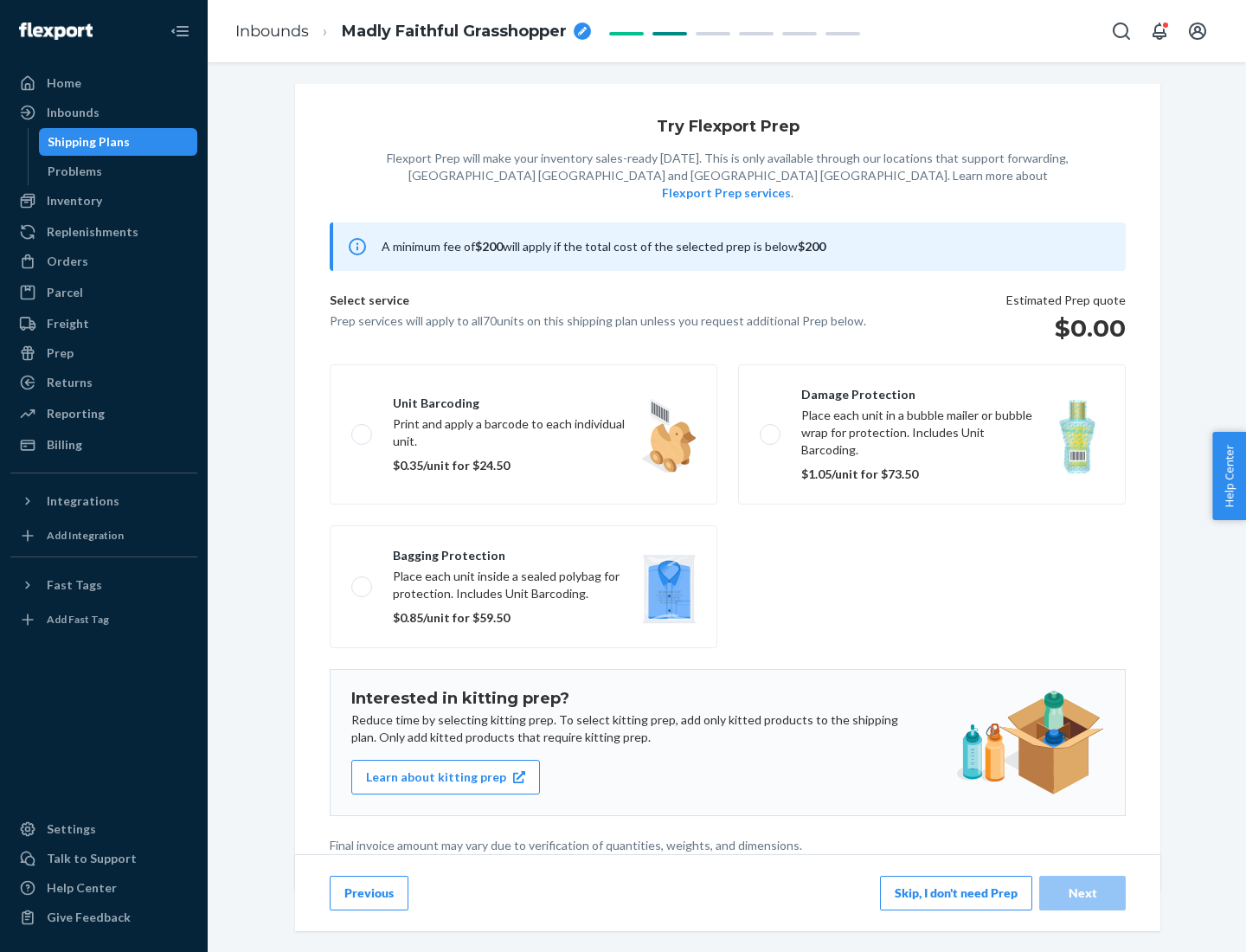
click at [524, 552] on label "Bagging protection Place each unit inside a sealed polybag for protection. Incl…" at bounding box center [524, 586] width 388 height 123
click at [362, 580] on input "Bagging protection Place each unit inside a sealed polybag for protection. Incl…" at bounding box center [357, 586] width 11 height 11
checkbox input "true"
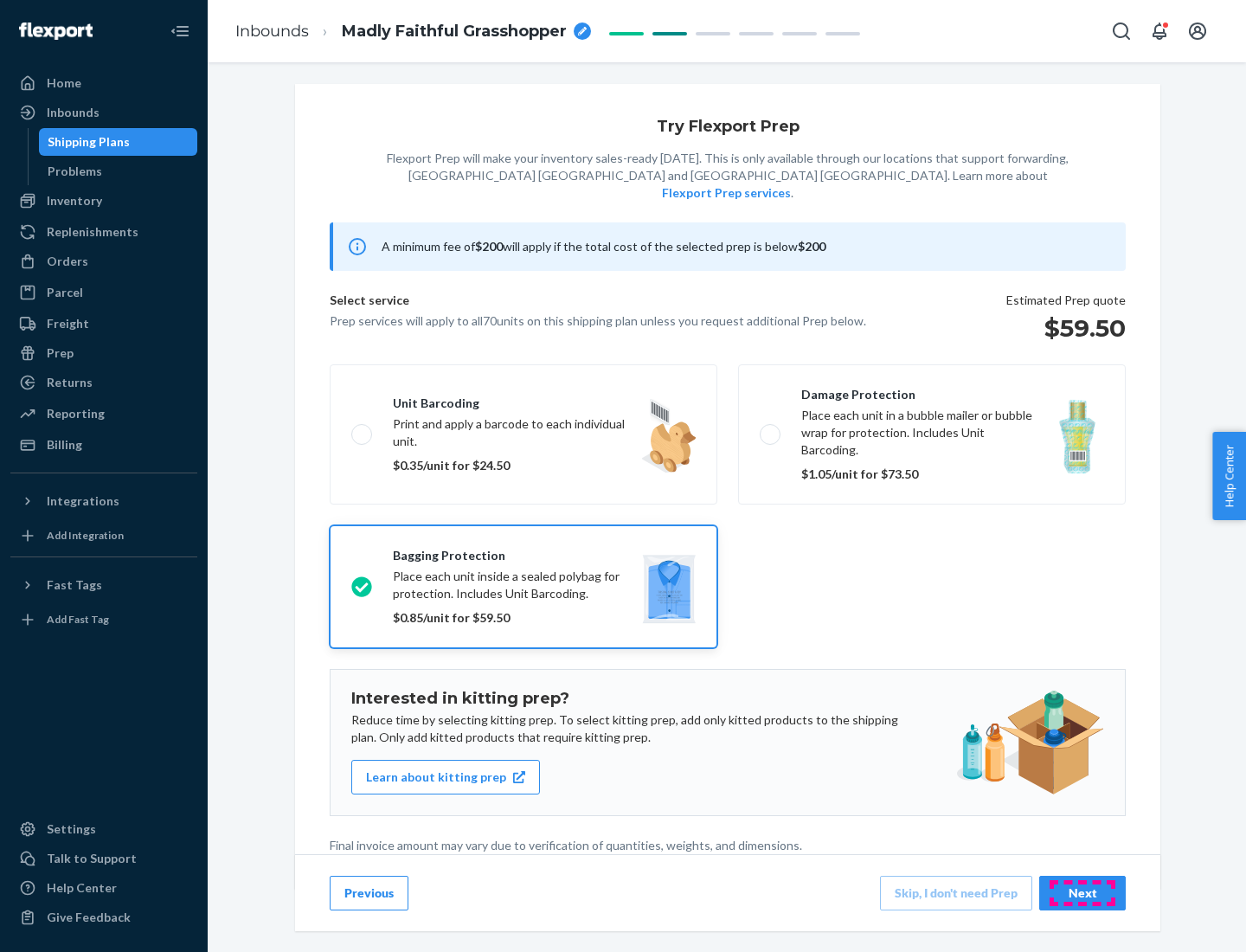
click at [1082, 892] on div "Next" at bounding box center [1082, 893] width 57 height 17
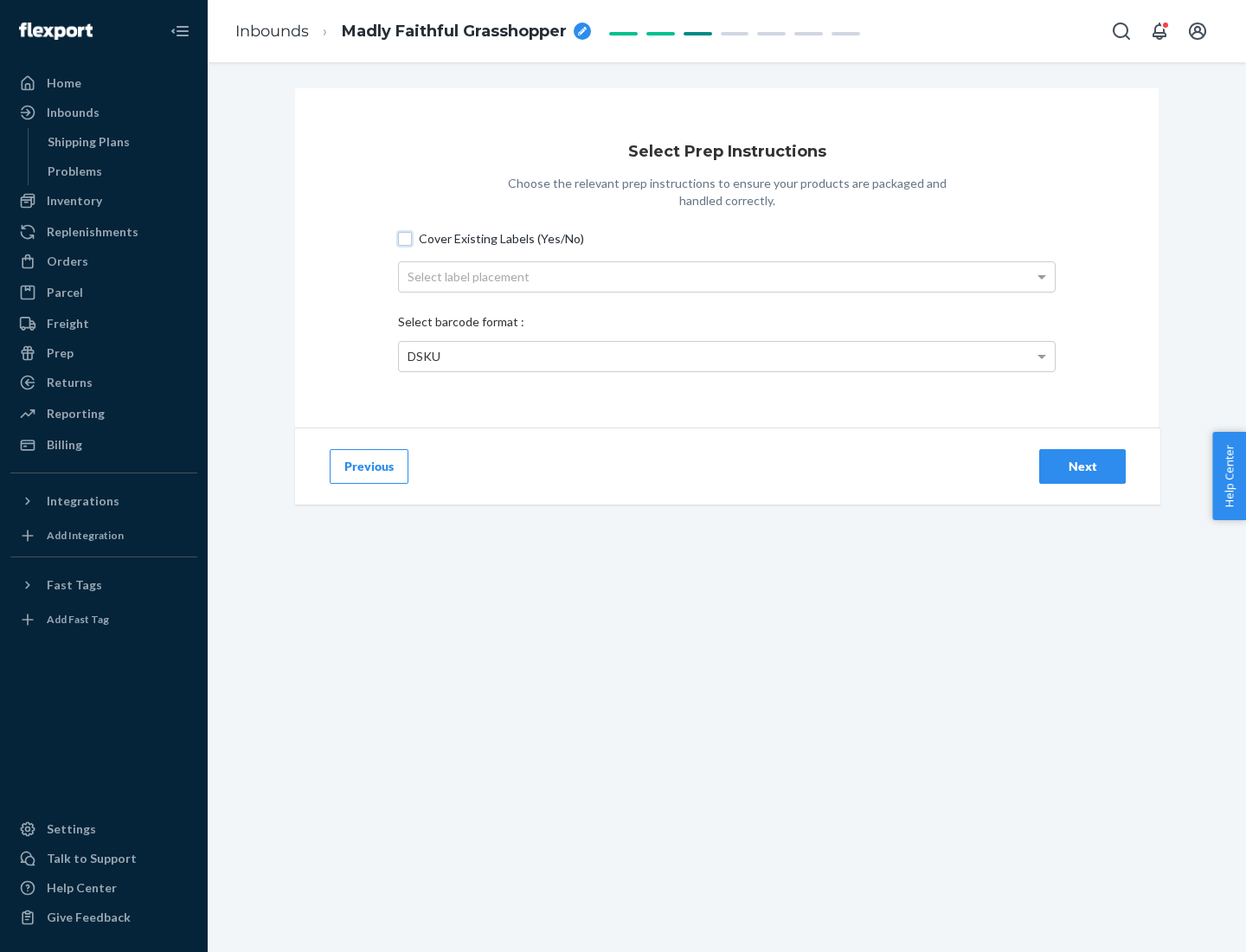
click at [405, 238] on input "Cover Existing Labels (Yes/No)" at bounding box center [404, 239] width 13 height 13
checkbox input "true"
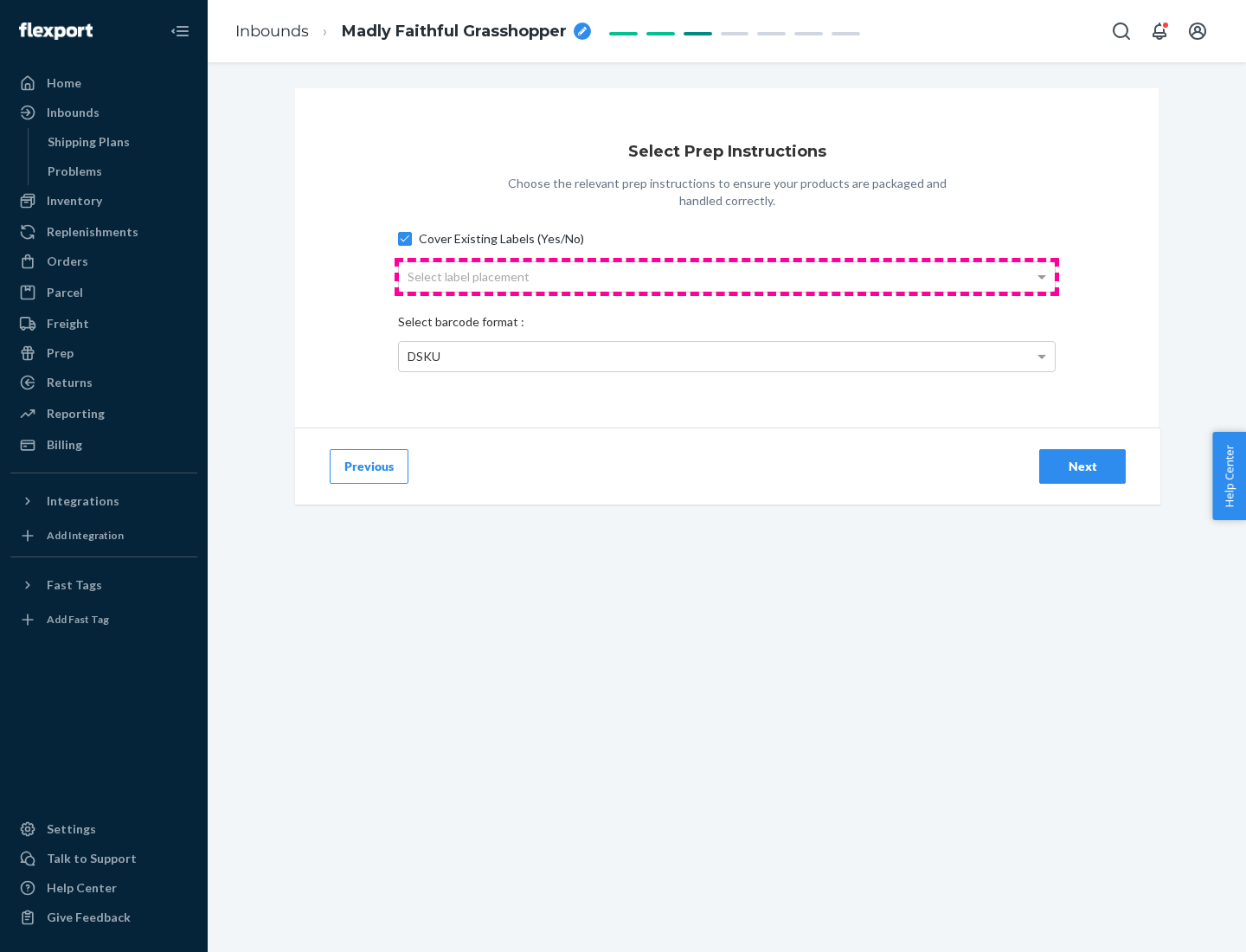
click at [727, 276] on div "Select label placement" at bounding box center [727, 276] width 656 height 30
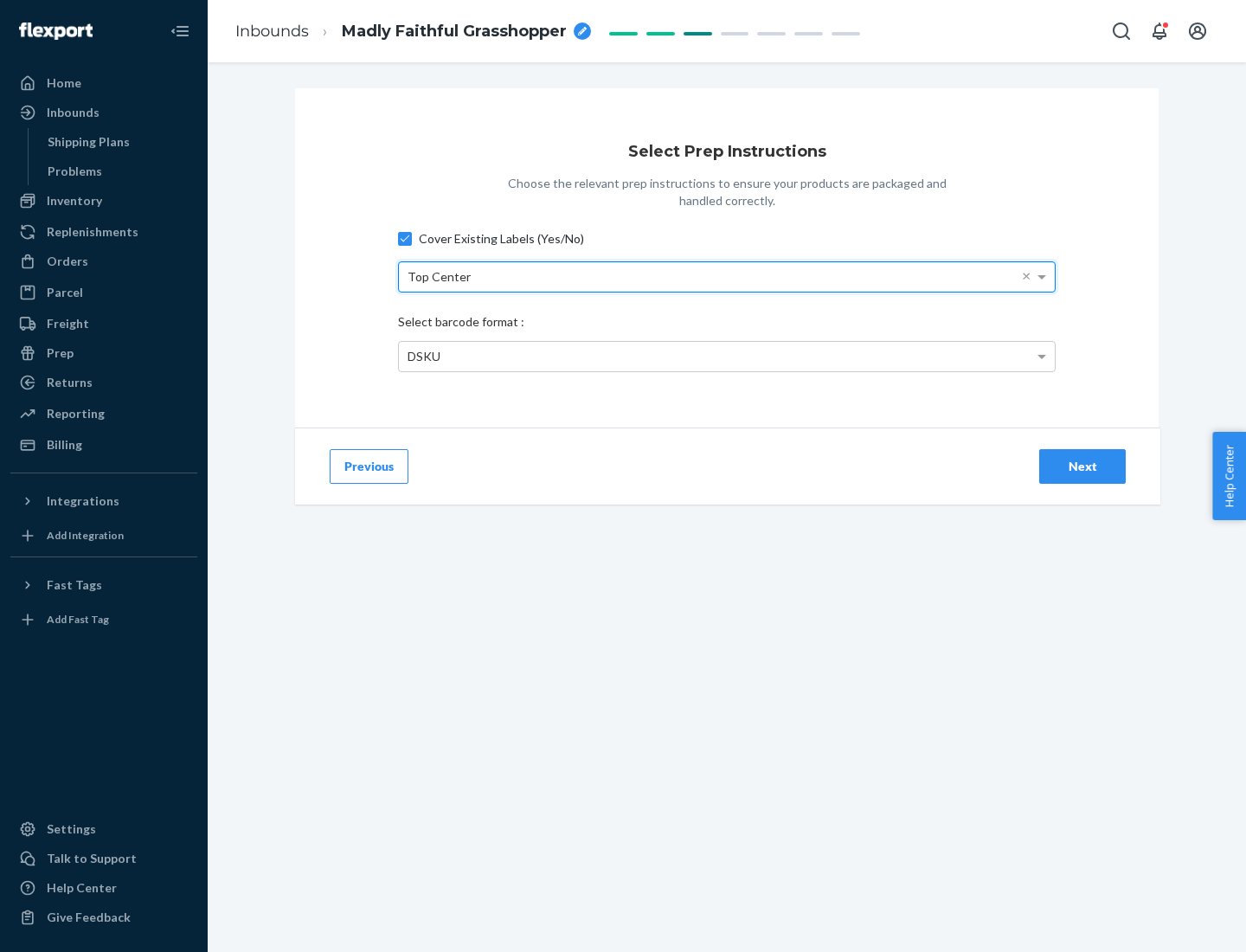
click at [727, 356] on div "DSKU" at bounding box center [727, 357] width 656 height 30
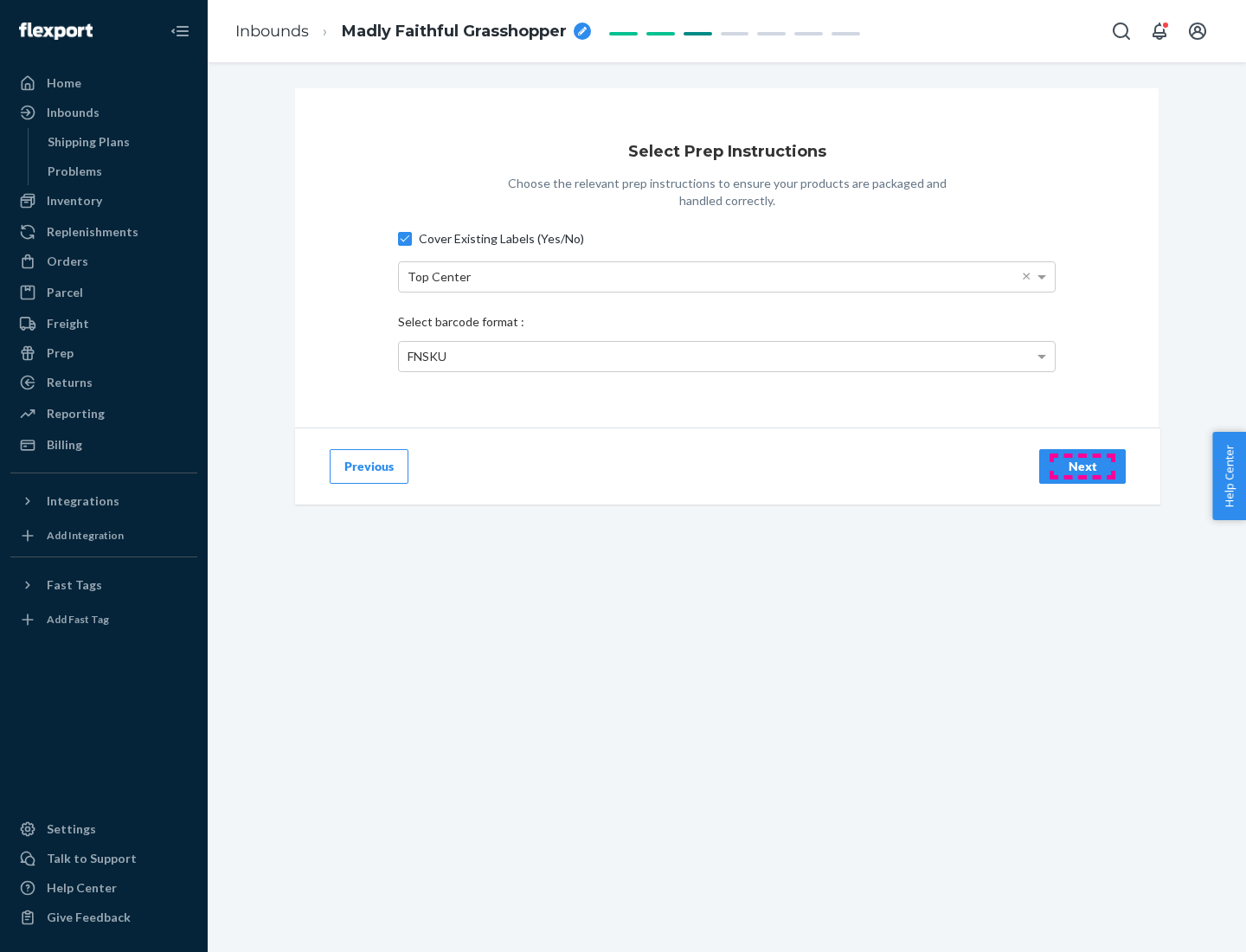
click at [1082, 465] on div "Next" at bounding box center [1082, 466] width 57 height 17
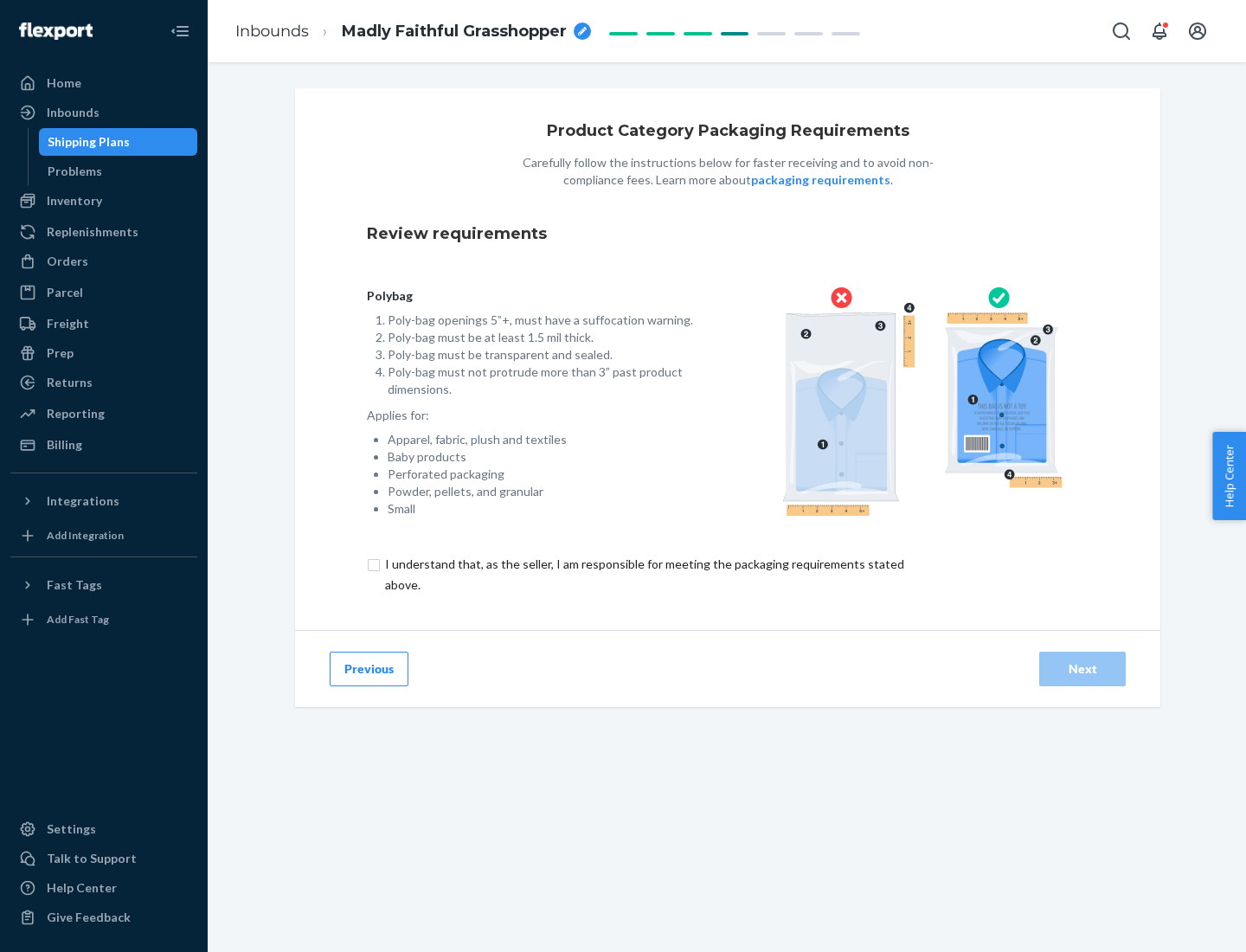
click at [644, 573] on input "checkbox" at bounding box center [655, 573] width 576 height 41
checkbox input "true"
click at [1082, 668] on div "Next" at bounding box center [1082, 669] width 57 height 17
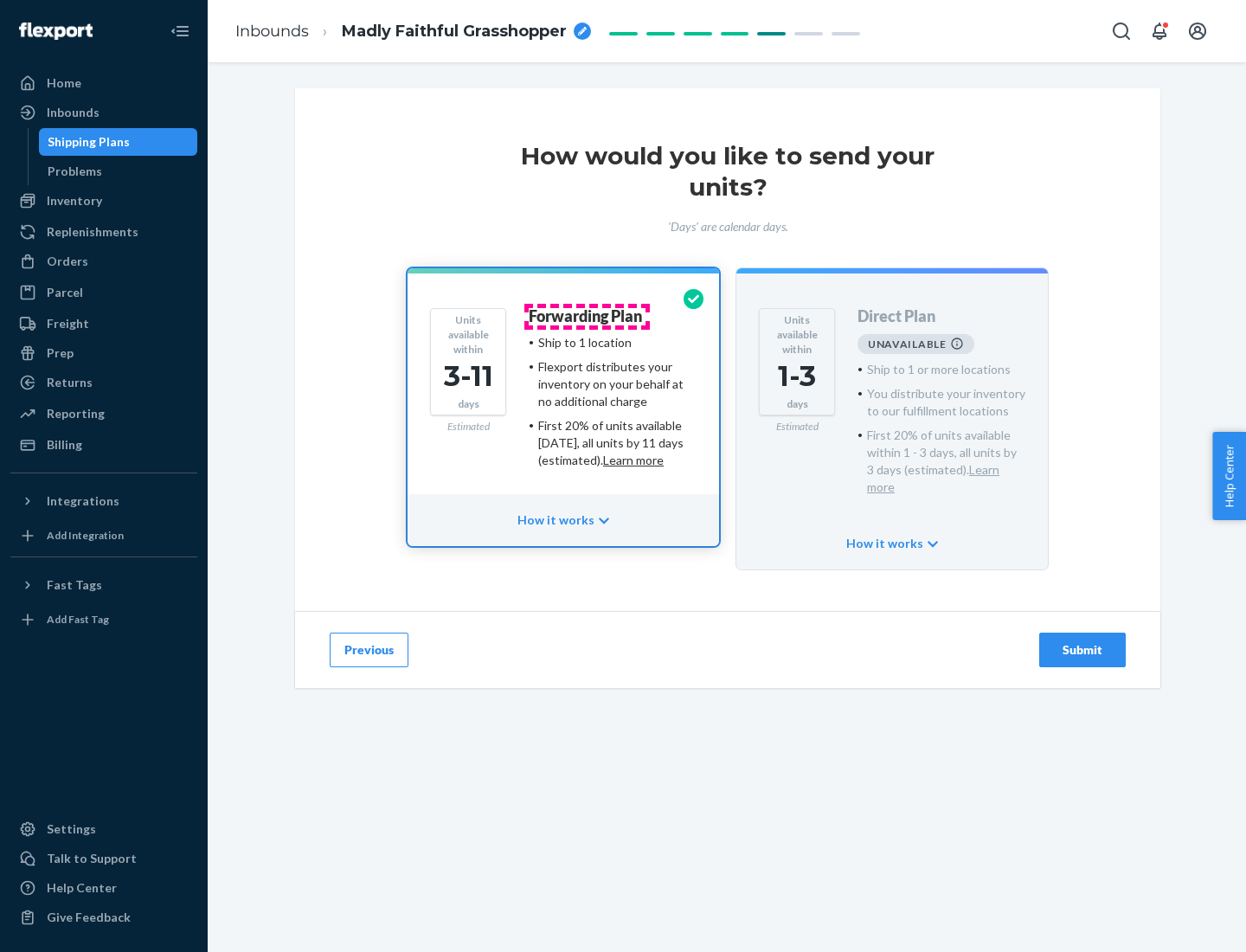
click at [587, 315] on h4 "Forwarding Plan" at bounding box center [585, 316] width 114 height 17
click at [1082, 641] on div "Submit" at bounding box center [1082, 650] width 57 height 17
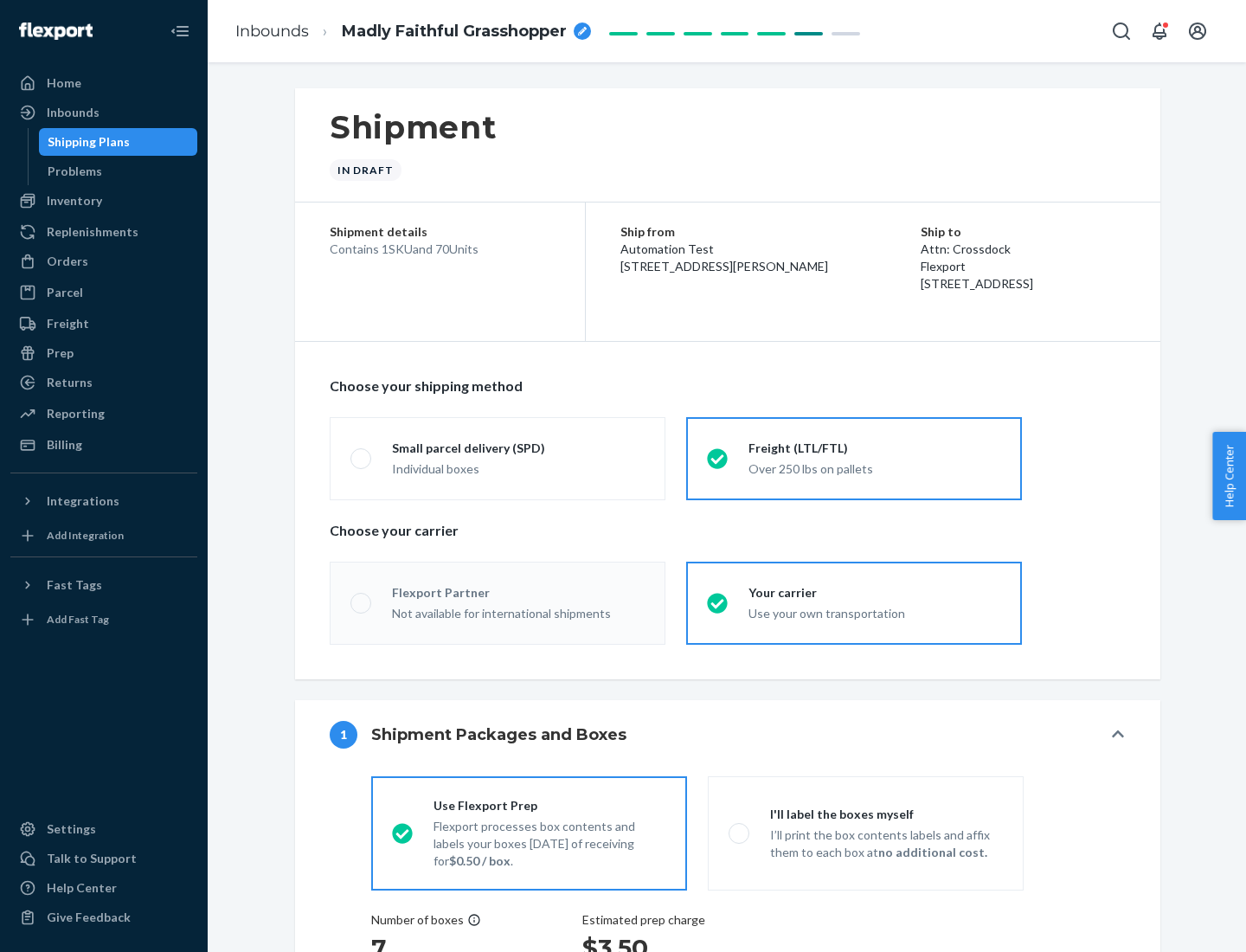
radio input "true"
radio input "false"
radio input "true"
radio input "false"
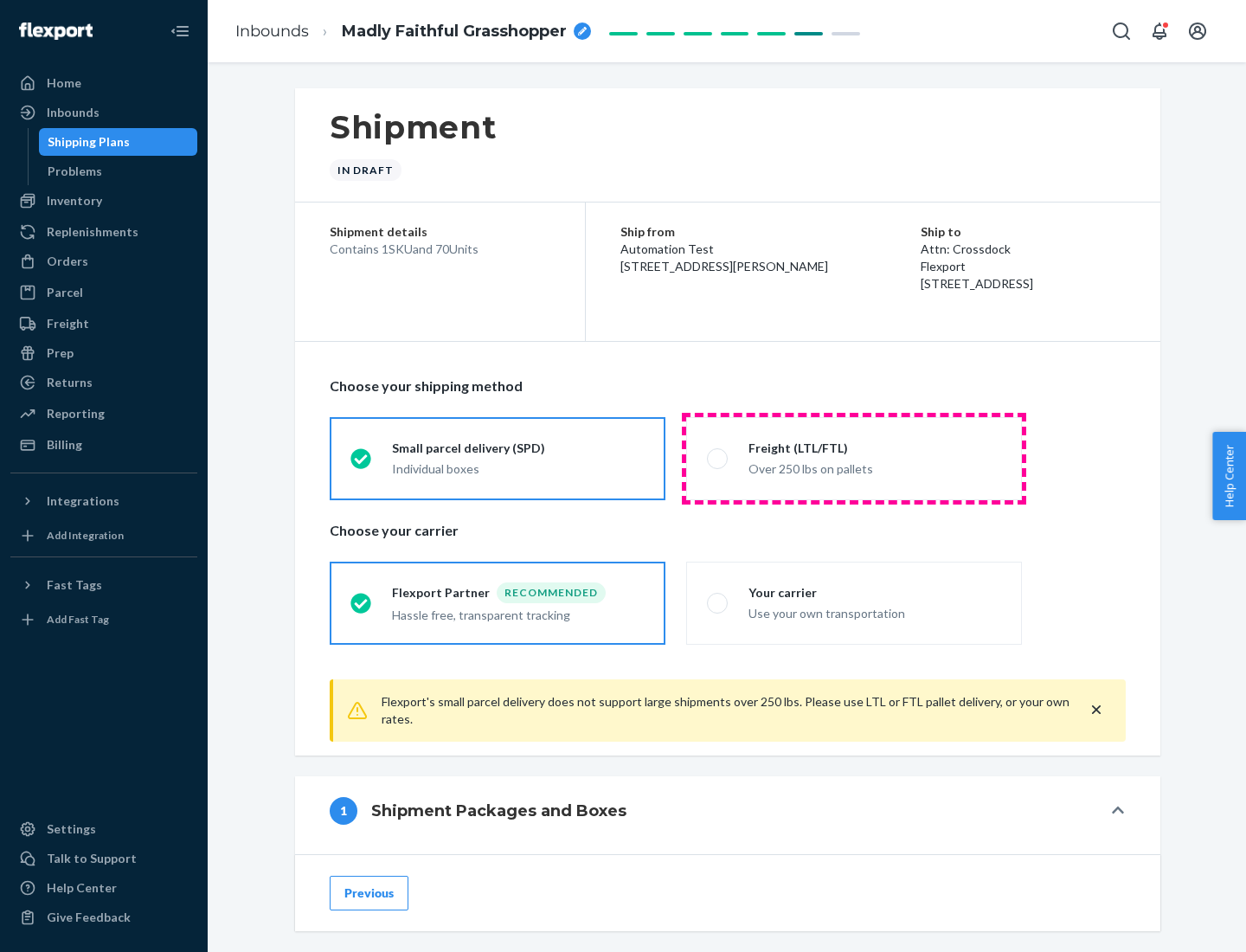
click at [854, 458] on div "Over 250 lbs on pallets" at bounding box center [875, 467] width 252 height 21
click at [718, 458] on input "Freight (LTL/FTL) Over 250 lbs on pallets" at bounding box center [713, 458] width 11 height 11
radio input "true"
radio input "false"
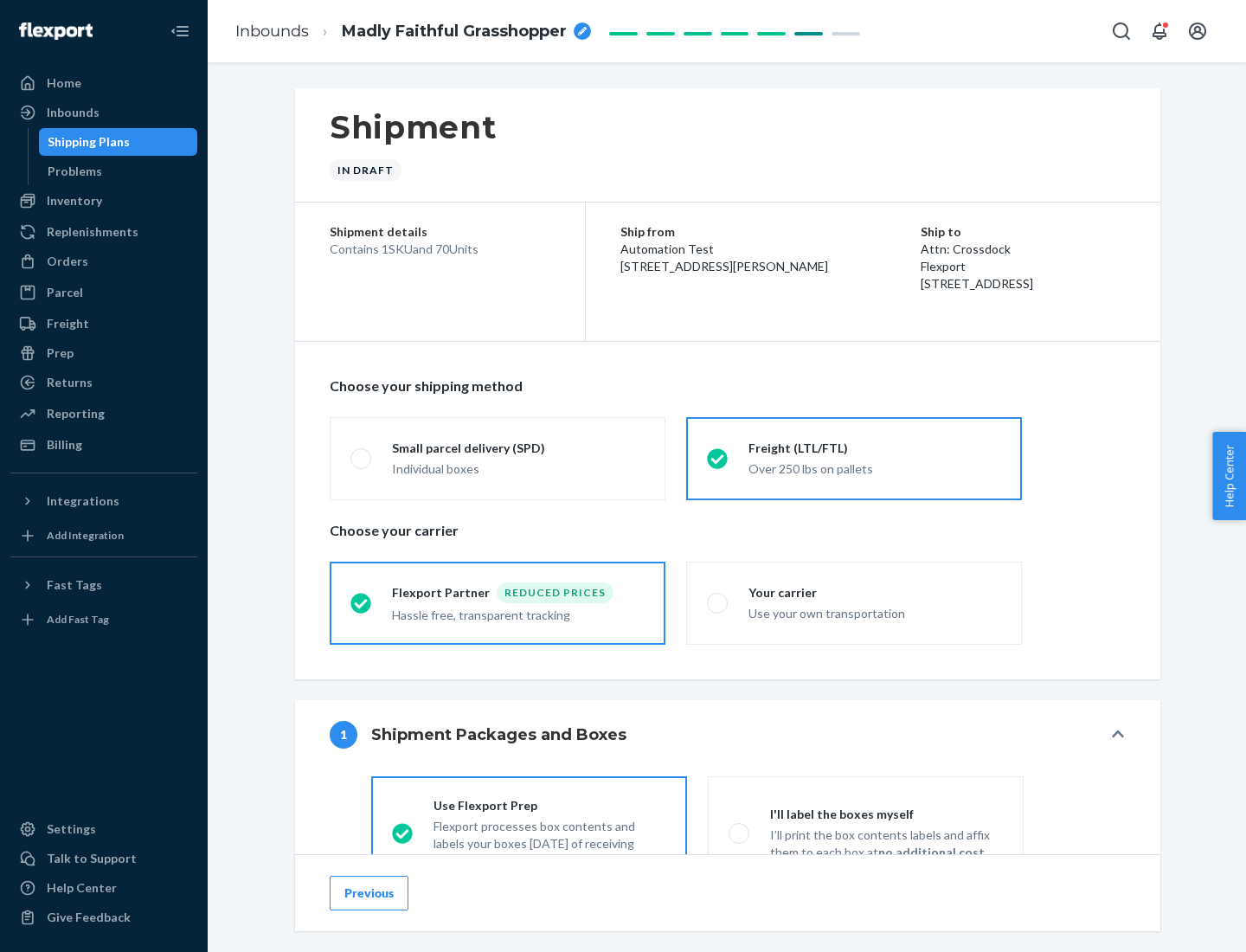
scroll to position [96, 0]
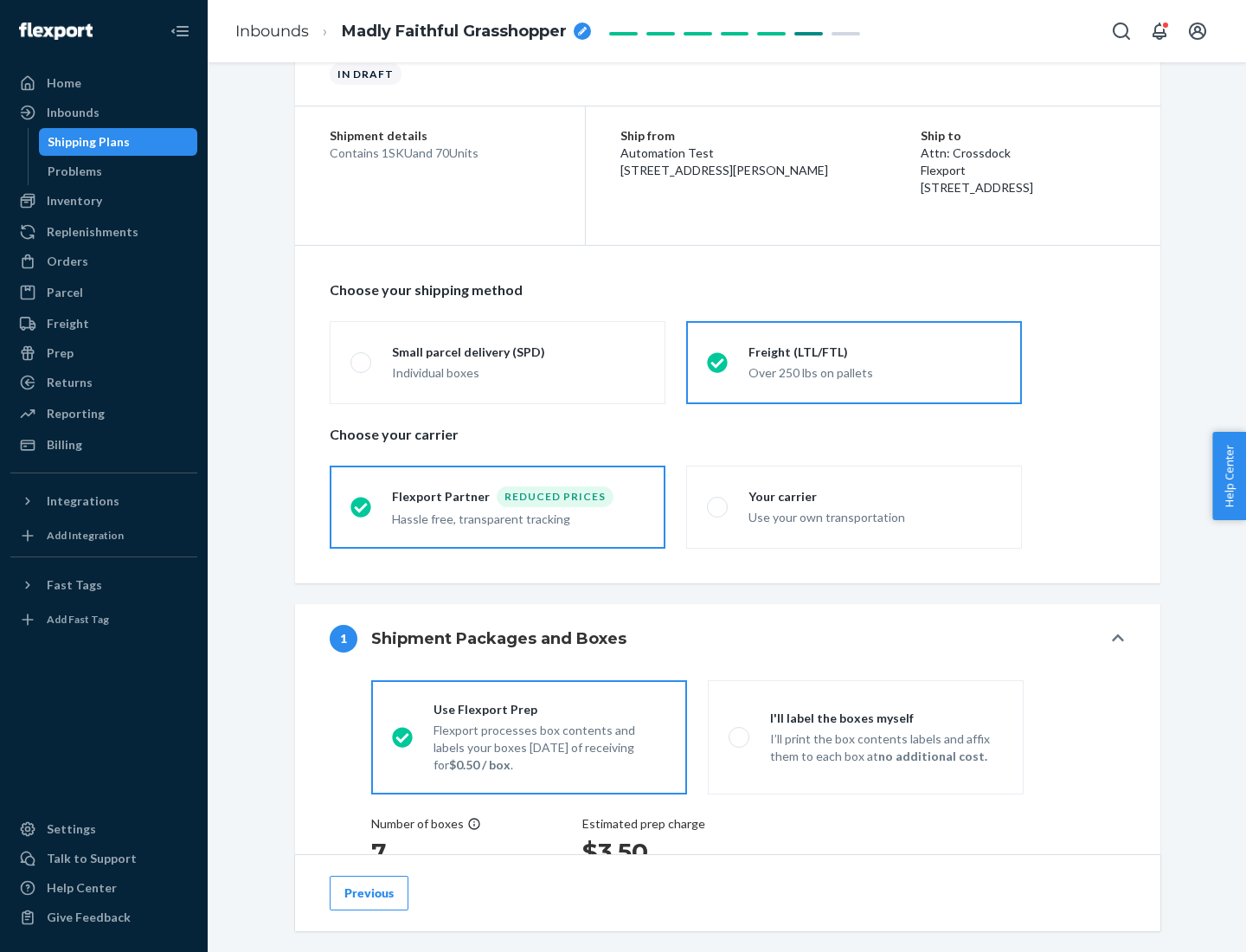
click at [854, 507] on div "Use your own transportation" at bounding box center [875, 516] width 252 height 21
click at [718, 507] on input "Your carrier Use your own transportation" at bounding box center [713, 507] width 11 height 11
radio input "true"
radio input "false"
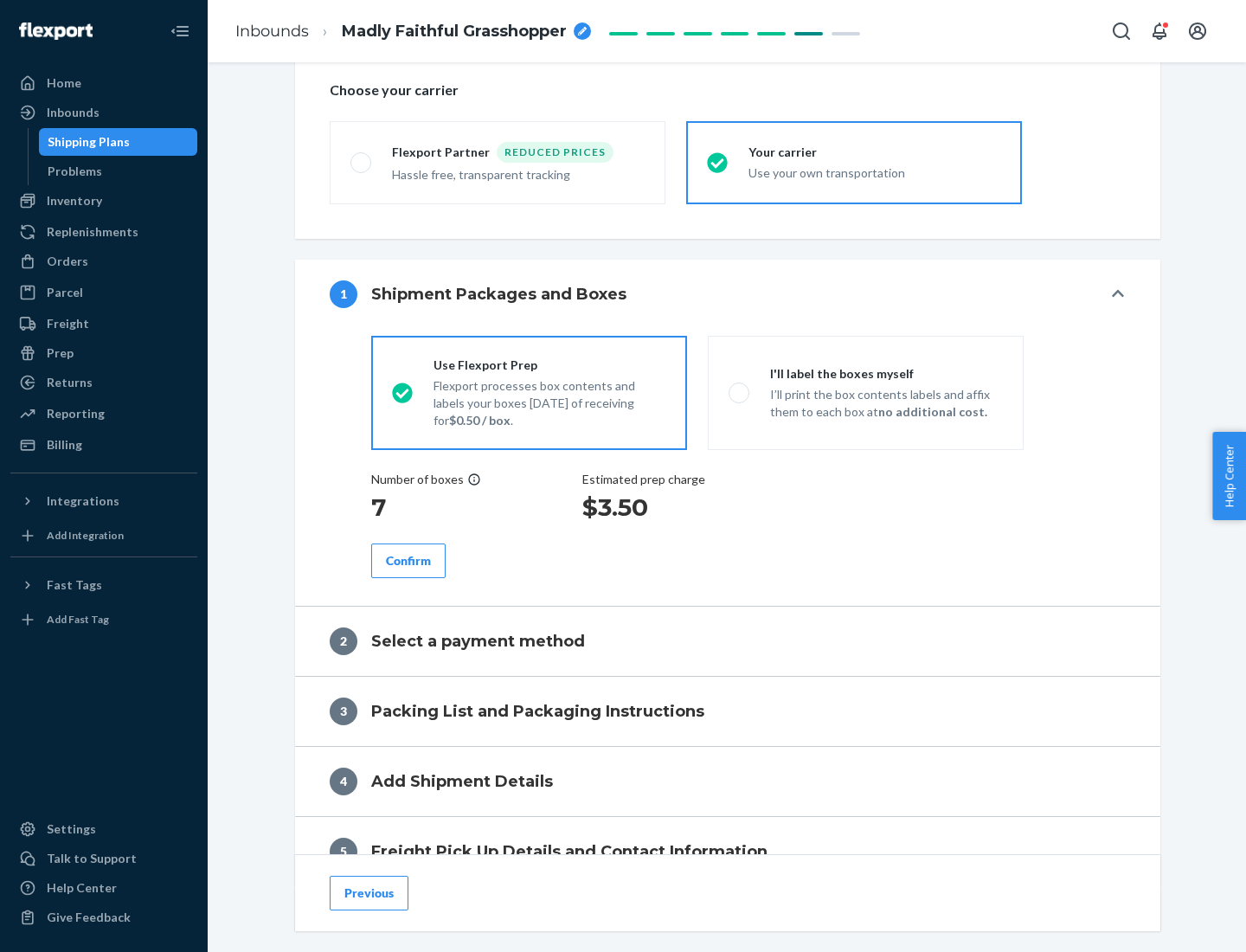
scroll to position [326, 0]
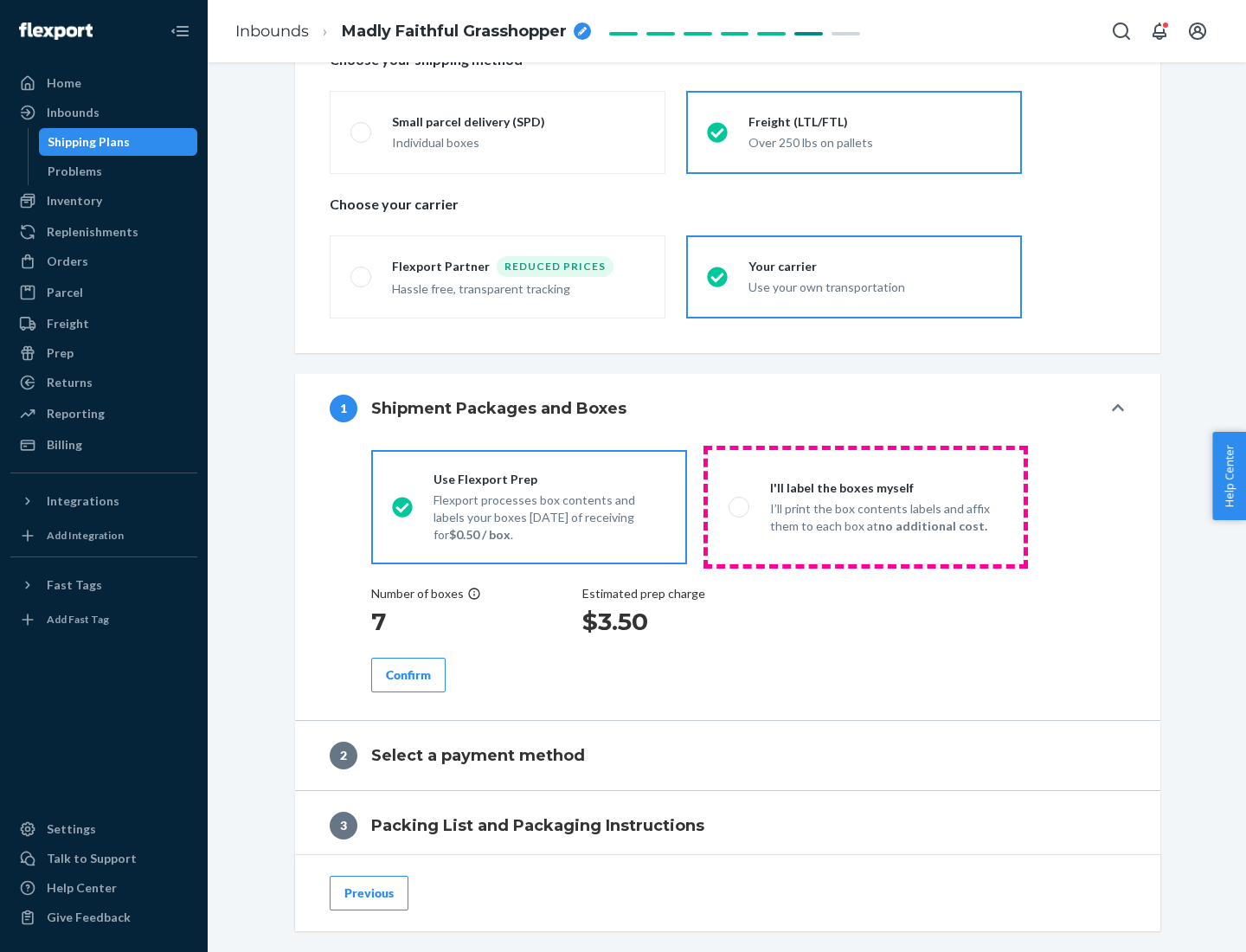
click at [865, 507] on p "I’ll print the box contents labels and affix them to each box at no additional …" at bounding box center [886, 517] width 232 height 34
click at [740, 507] on input "I'll label the boxes myself I’ll print the box contents labels and affix them t…" at bounding box center [734, 507] width 11 height 11
radio input "true"
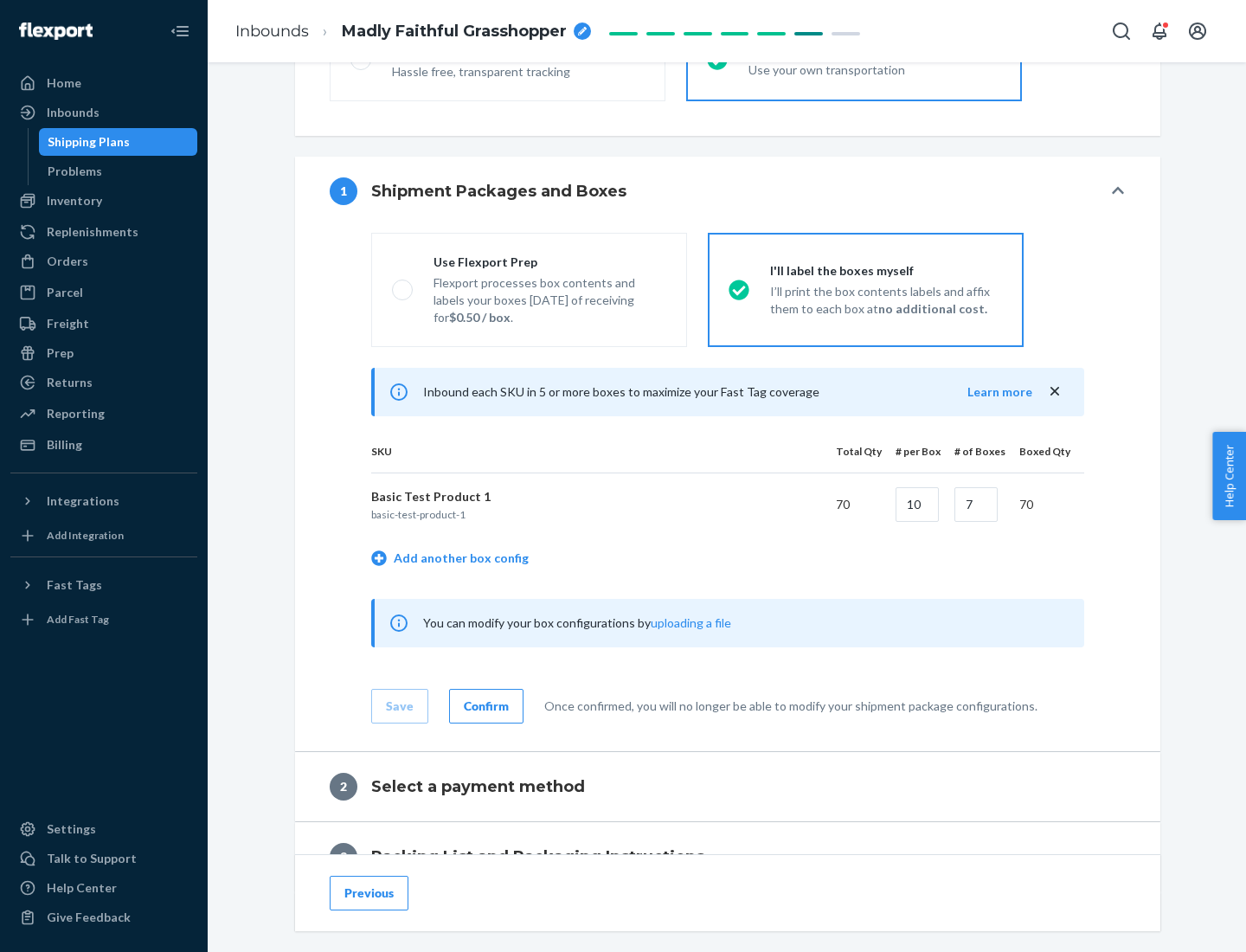
scroll to position [298, 0]
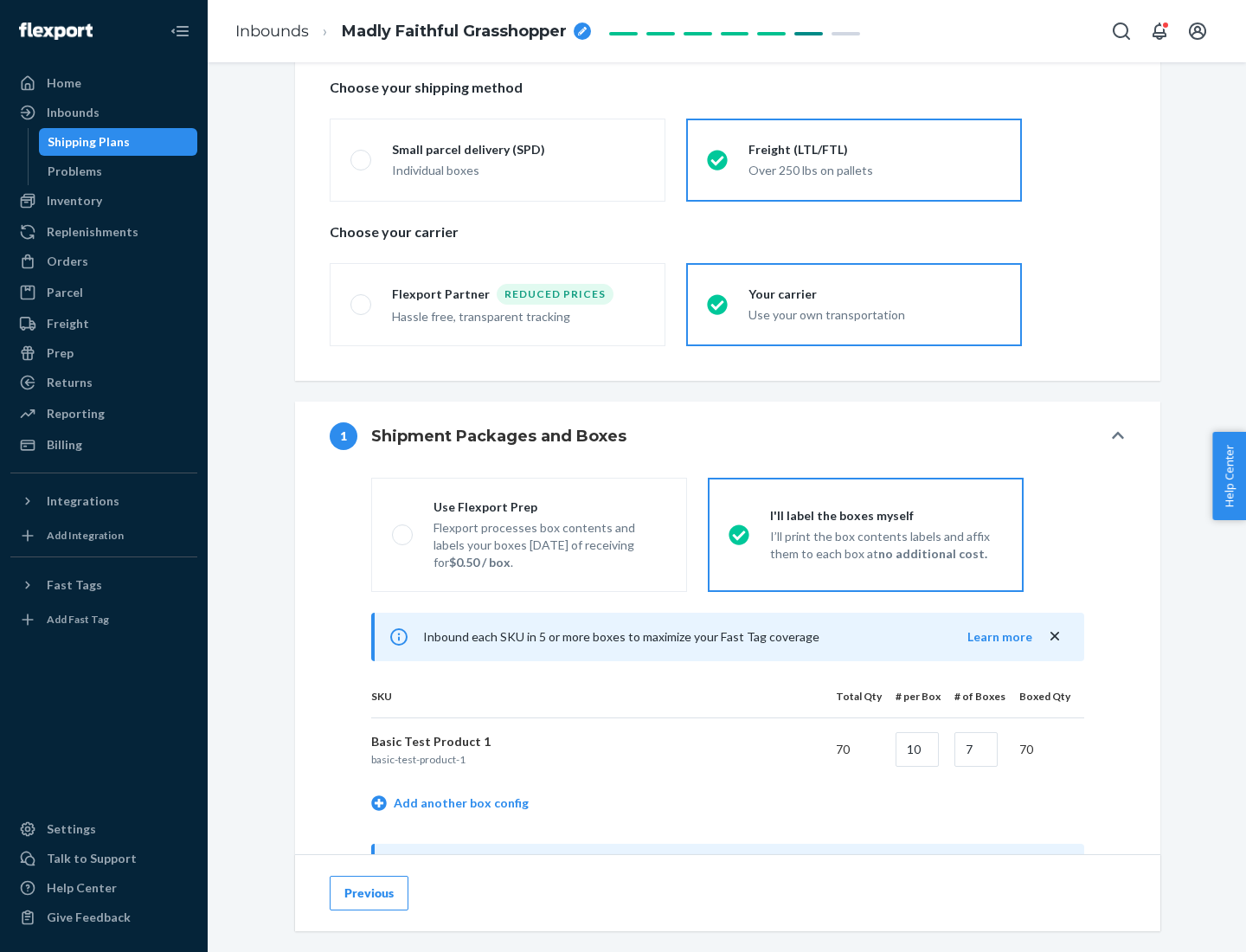
click at [550, 507] on div "Use Flexport Prep" at bounding box center [549, 507] width 232 height 17
click at [404, 529] on input "Use Flexport Prep Flexport processes box contents and labels your boxes [DATE] …" at bounding box center [398, 534] width 11 height 11
radio input "true"
radio input "false"
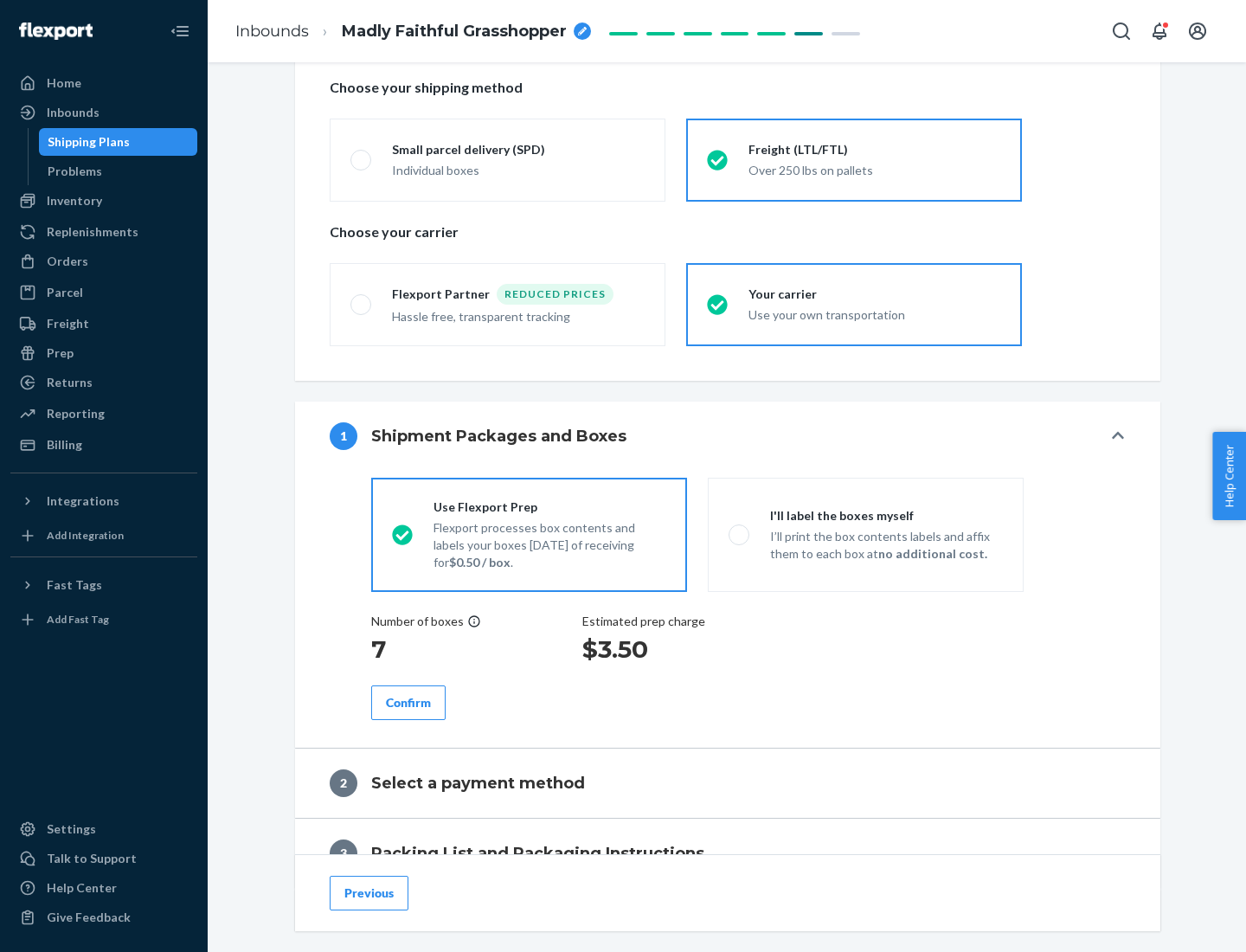
scroll to position [494, 0]
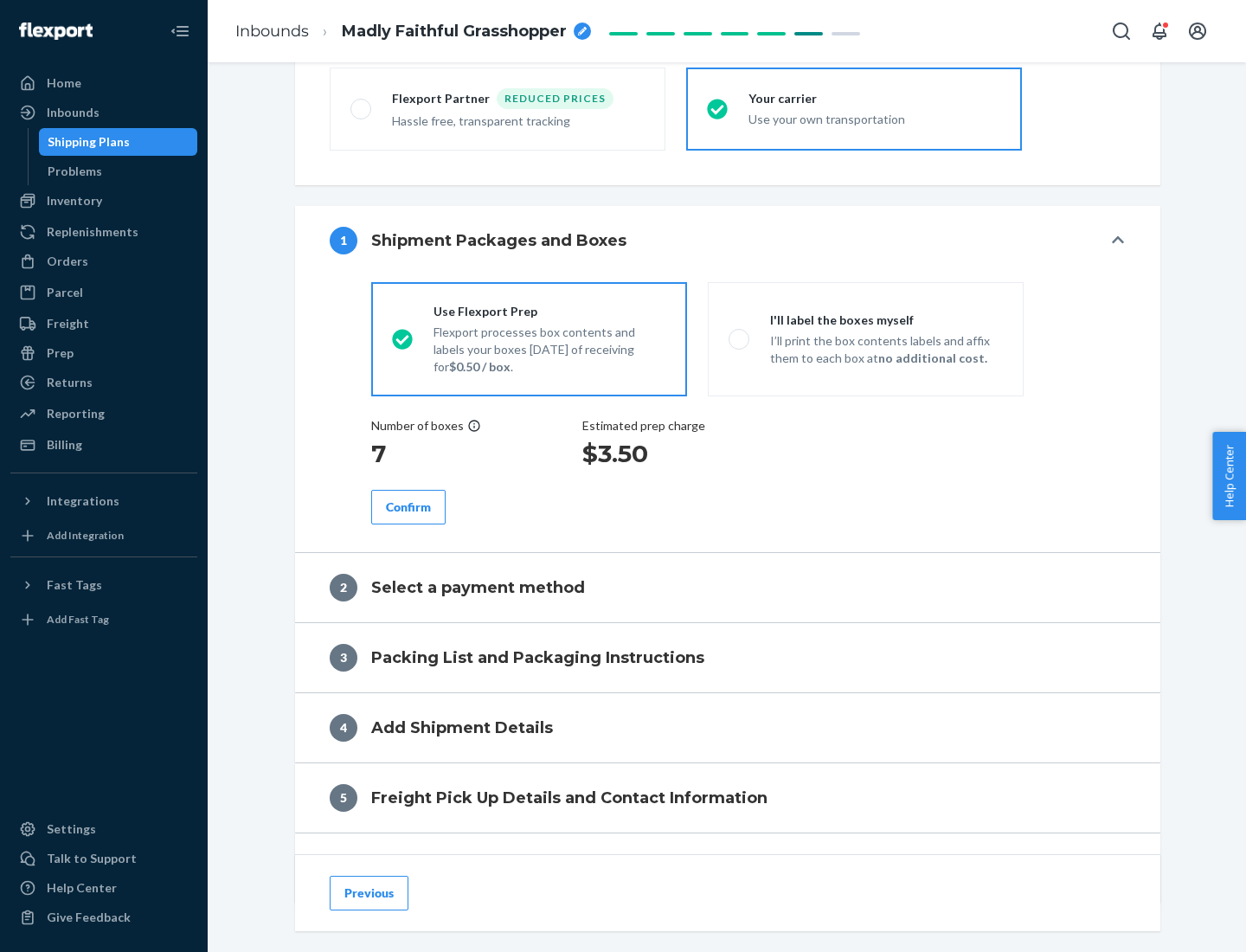
click at [408, 507] on div "Confirm" at bounding box center [408, 507] width 45 height 17
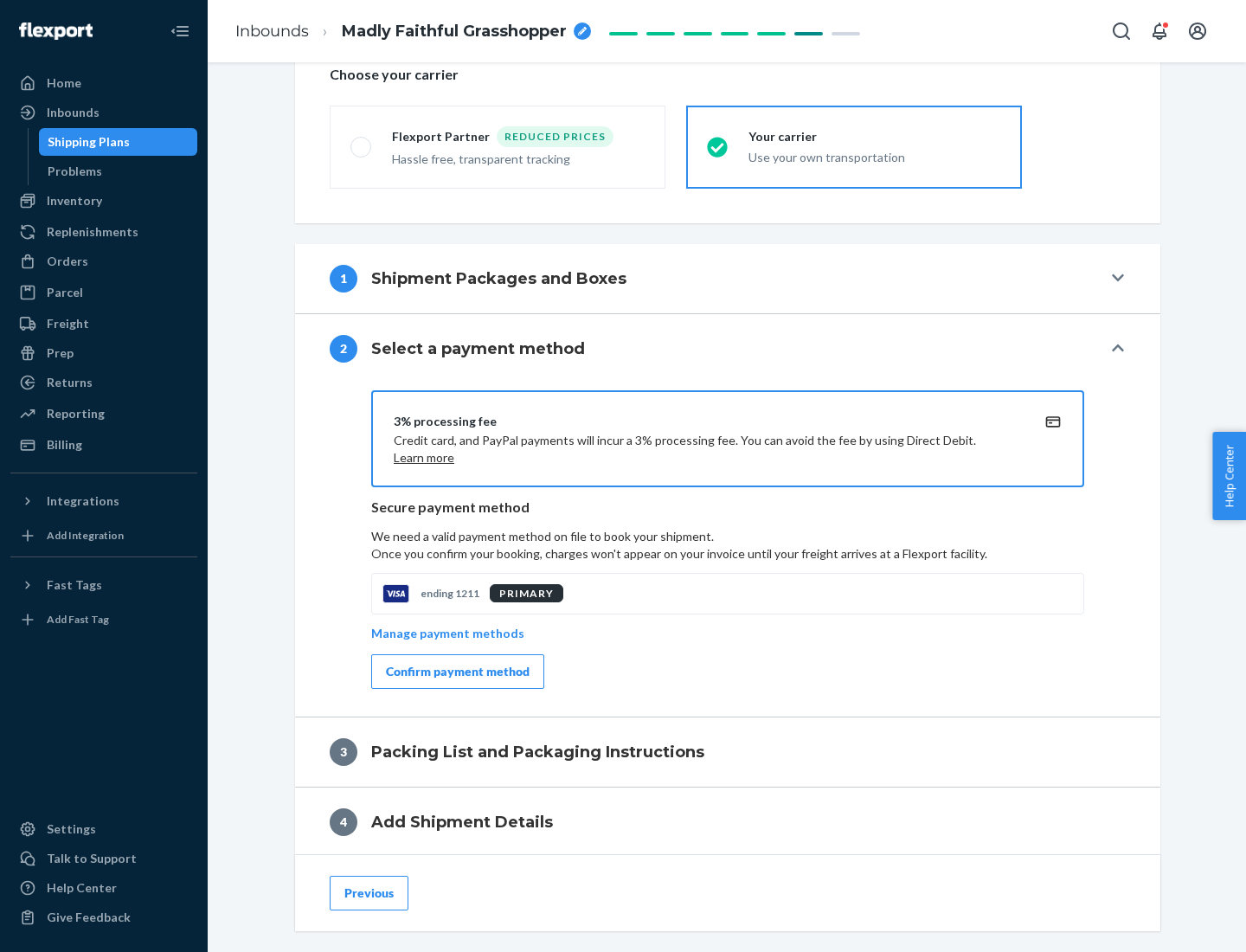
scroll to position [620, 0]
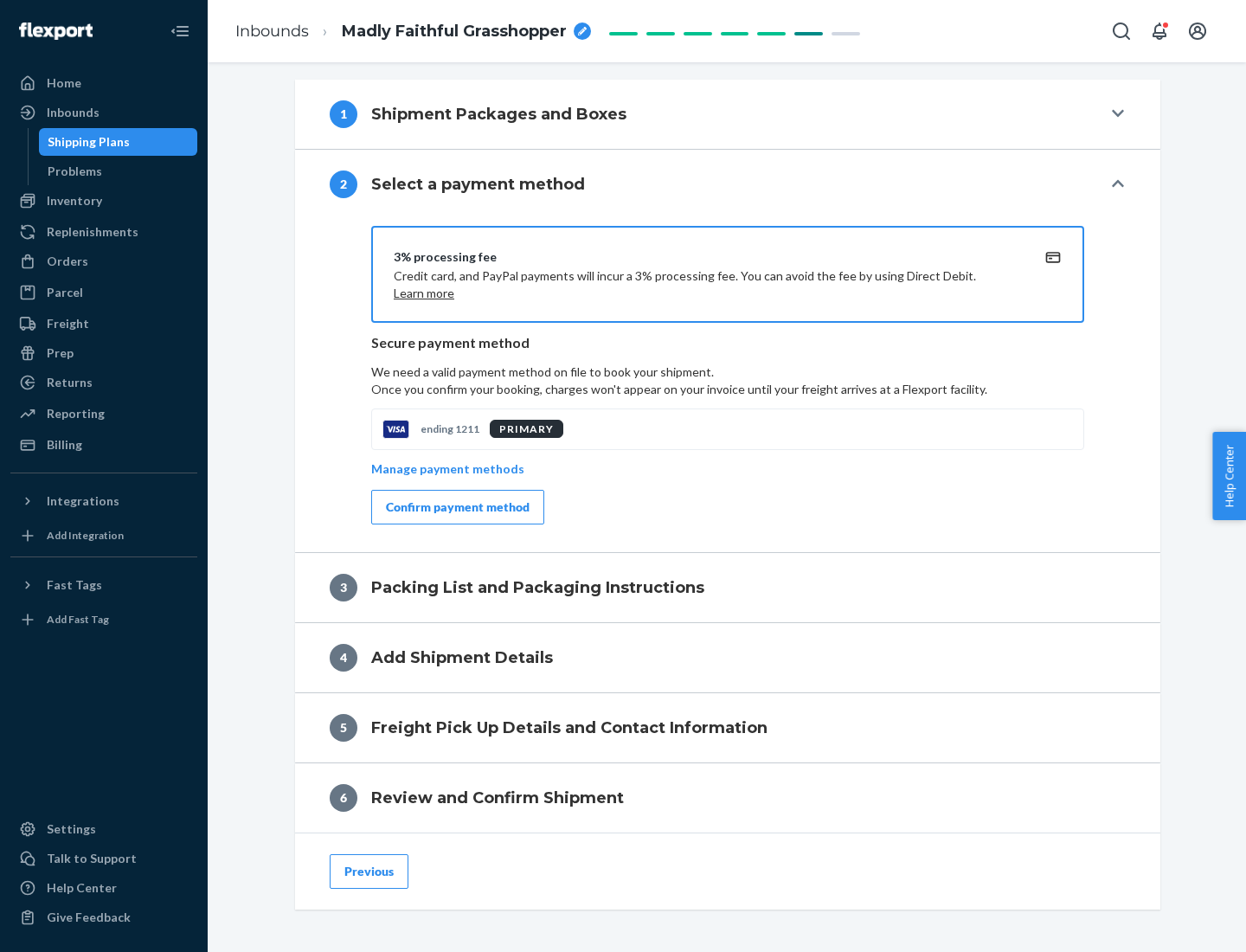
click at [456, 507] on div "Confirm payment method" at bounding box center [458, 507] width 143 height 17
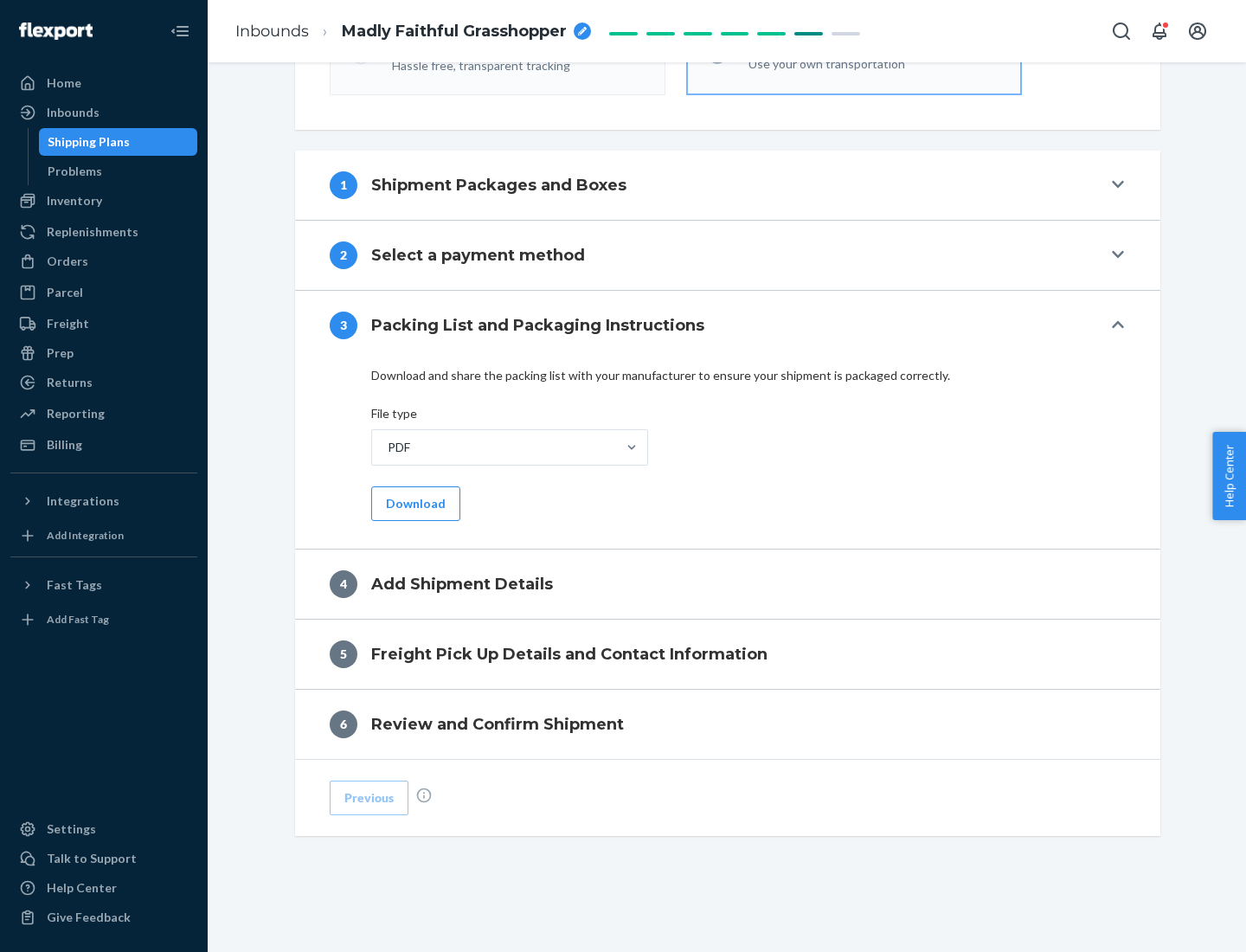
scroll to position [546, 0]
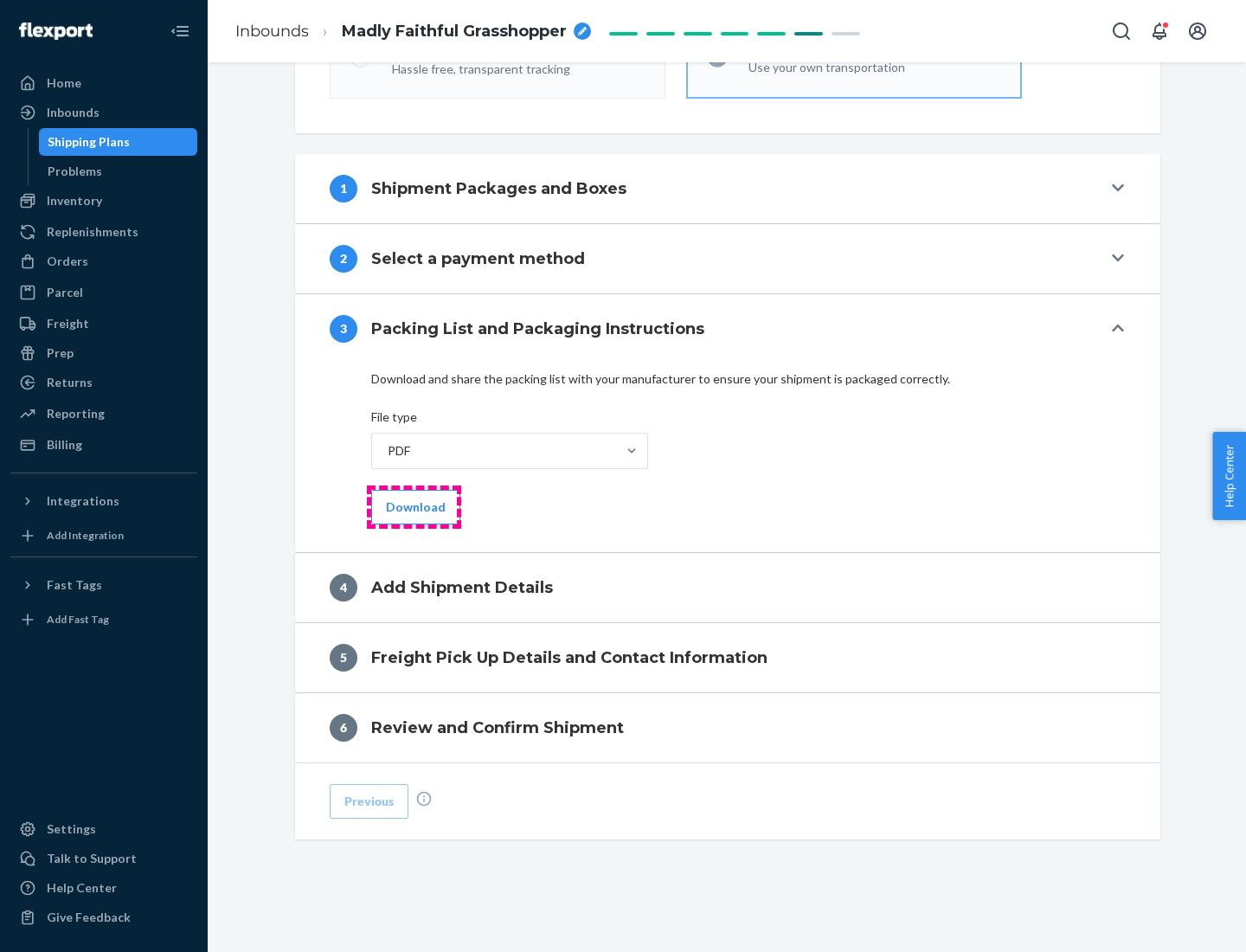
click at [414, 507] on button "Download" at bounding box center [415, 507] width 89 height 34
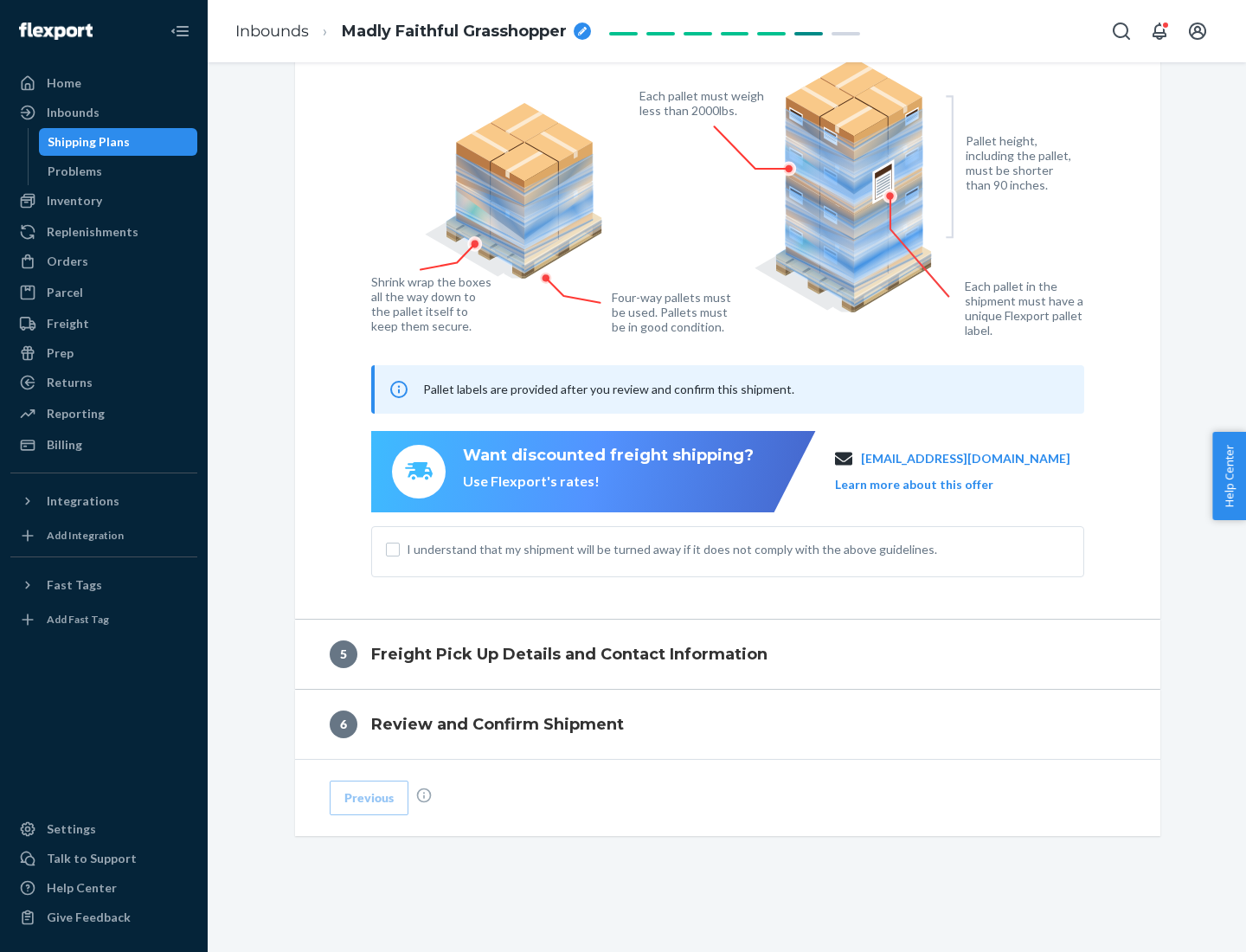
click at [728, 549] on span "I understand that my shipment will be turned away if it does not comply with th…" at bounding box center [737, 550] width 663 height 17
click at [400, 549] on input "I understand that my shipment will be turned away if it does not comply with th…" at bounding box center [393, 550] width 13 height 13
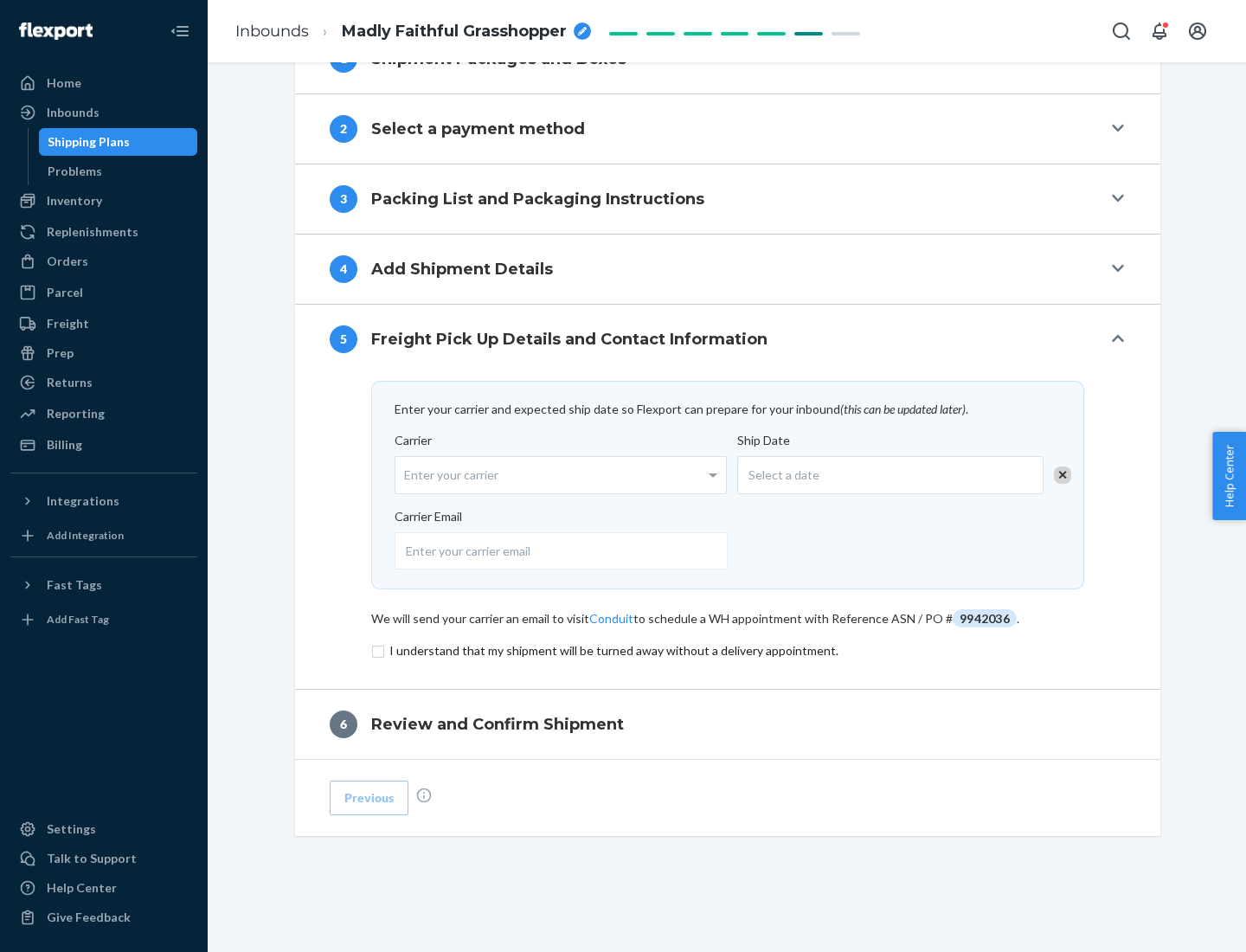
scroll to position [676, 0]
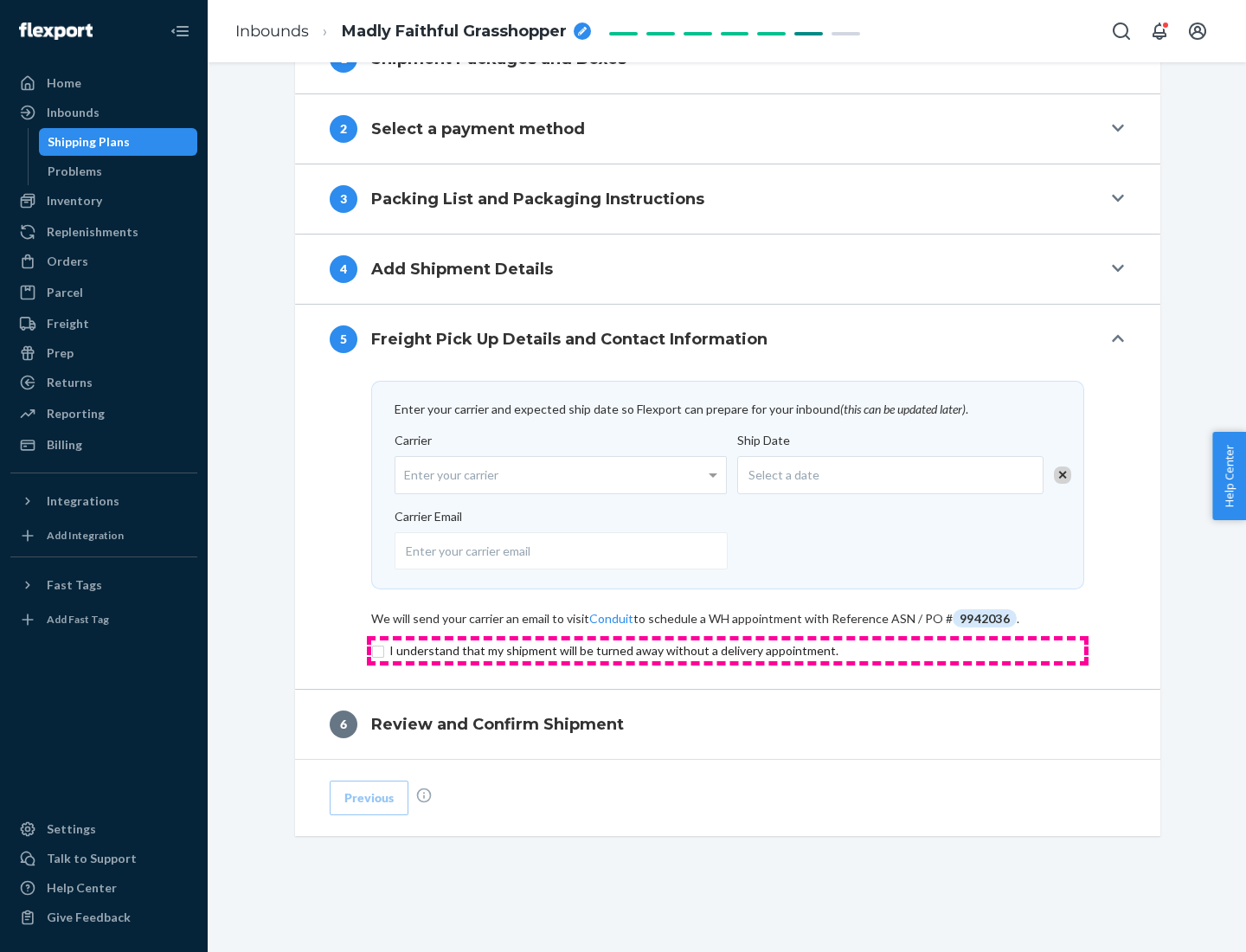
click at [728, 650] on input "checkbox" at bounding box center [728, 651] width 713 height 21
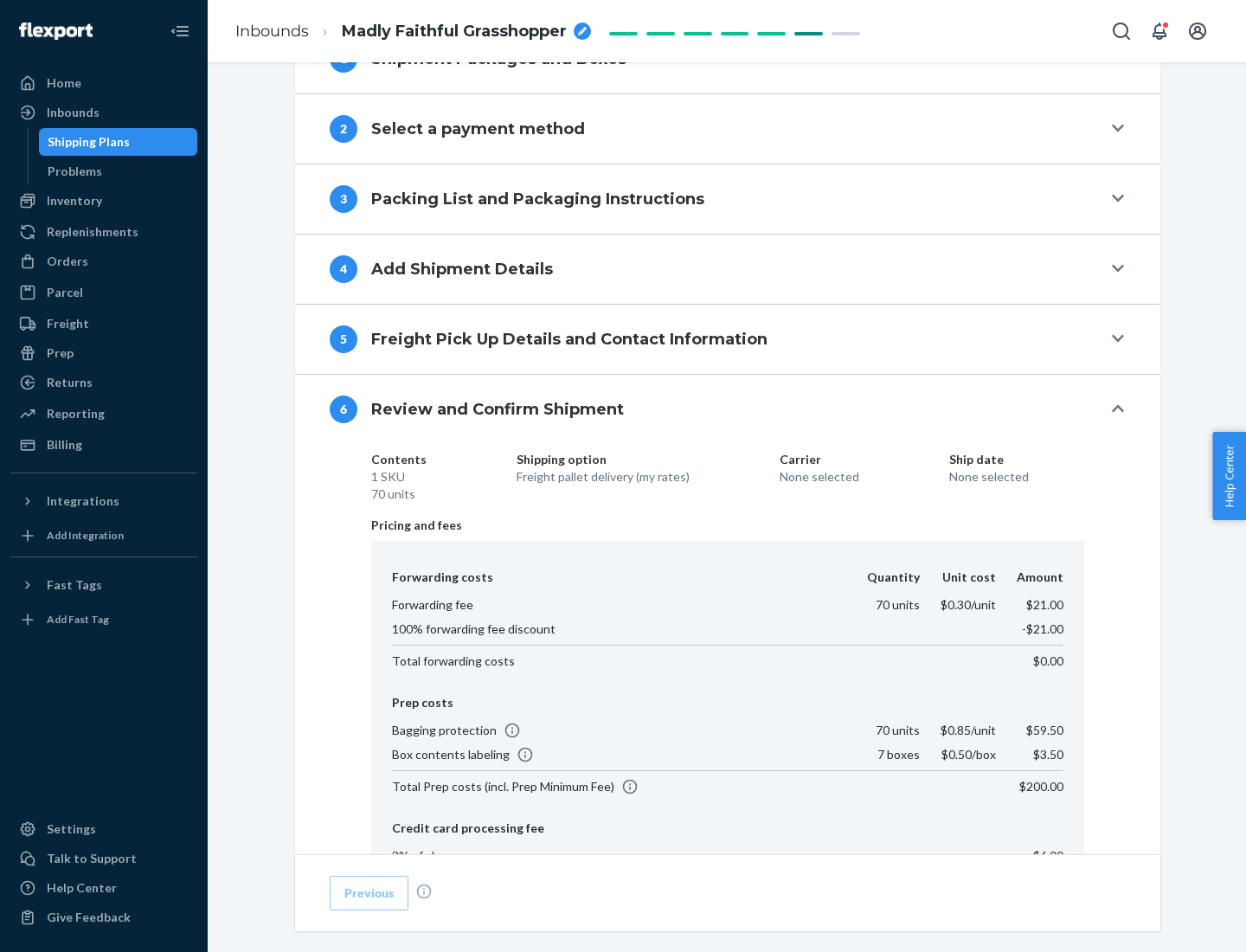
scroll to position [922, 0]
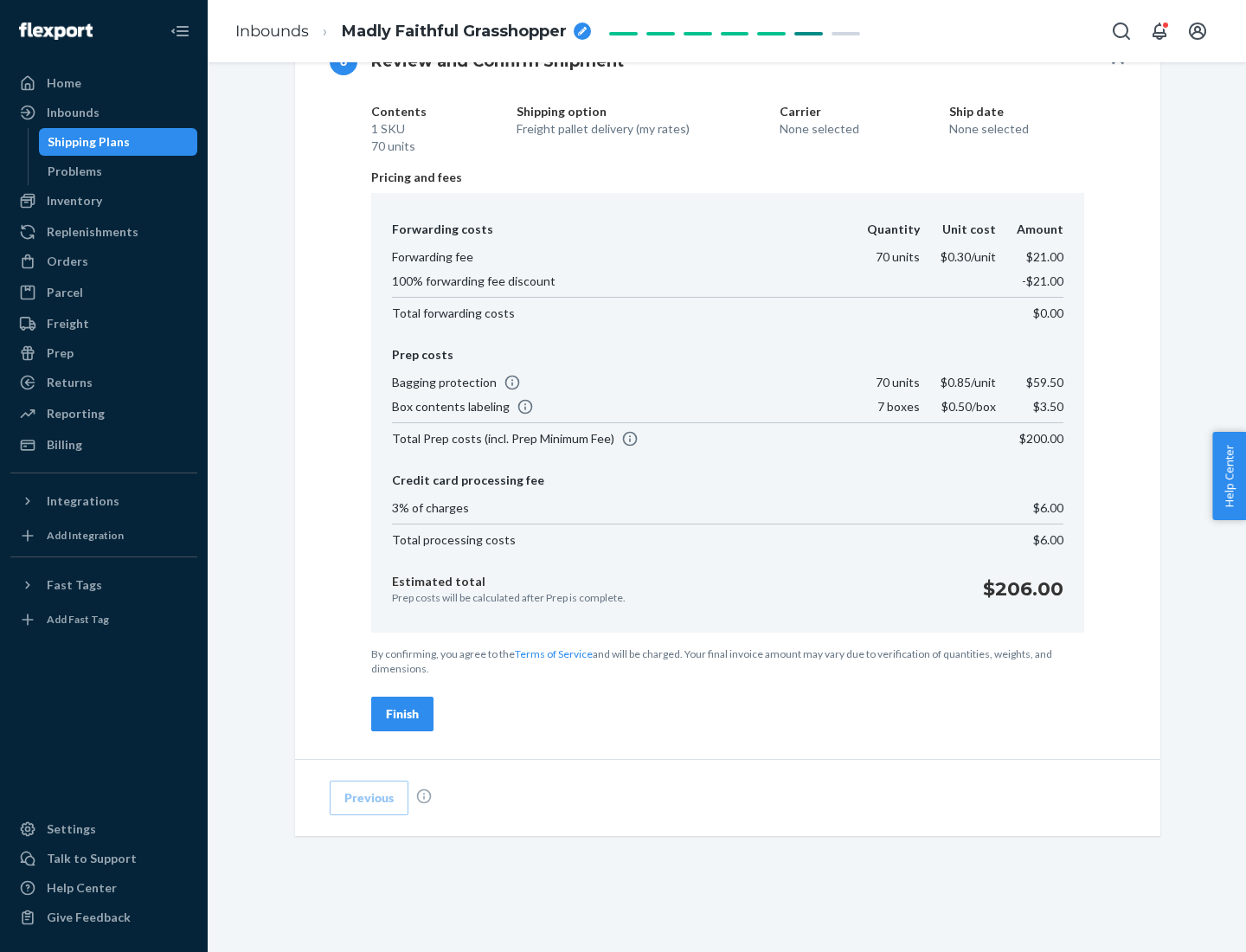
click at [403, 714] on div "Finish" at bounding box center [403, 714] width 33 height 17
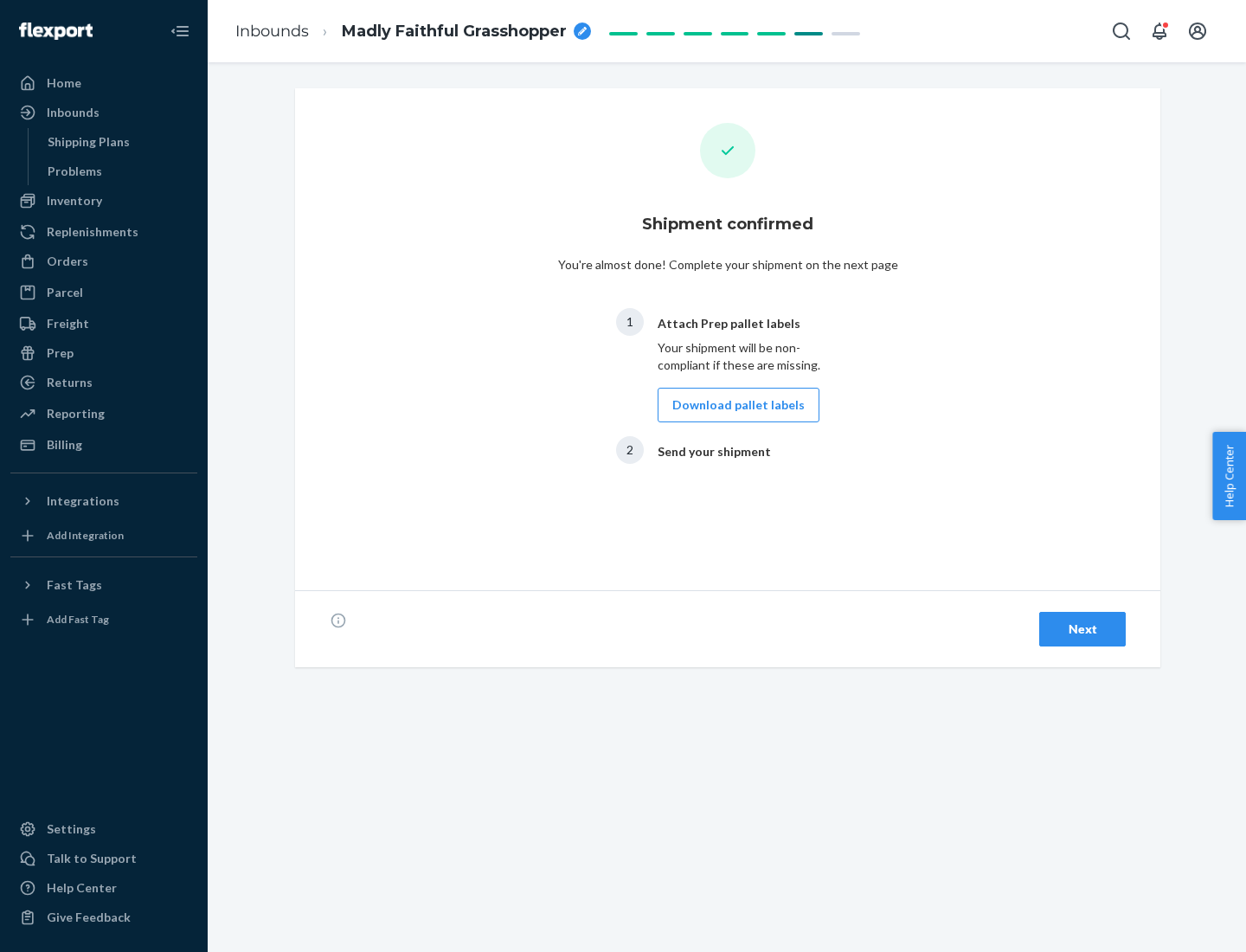
click at [734, 405] on button "Download pallet labels" at bounding box center [738, 405] width 162 height 34
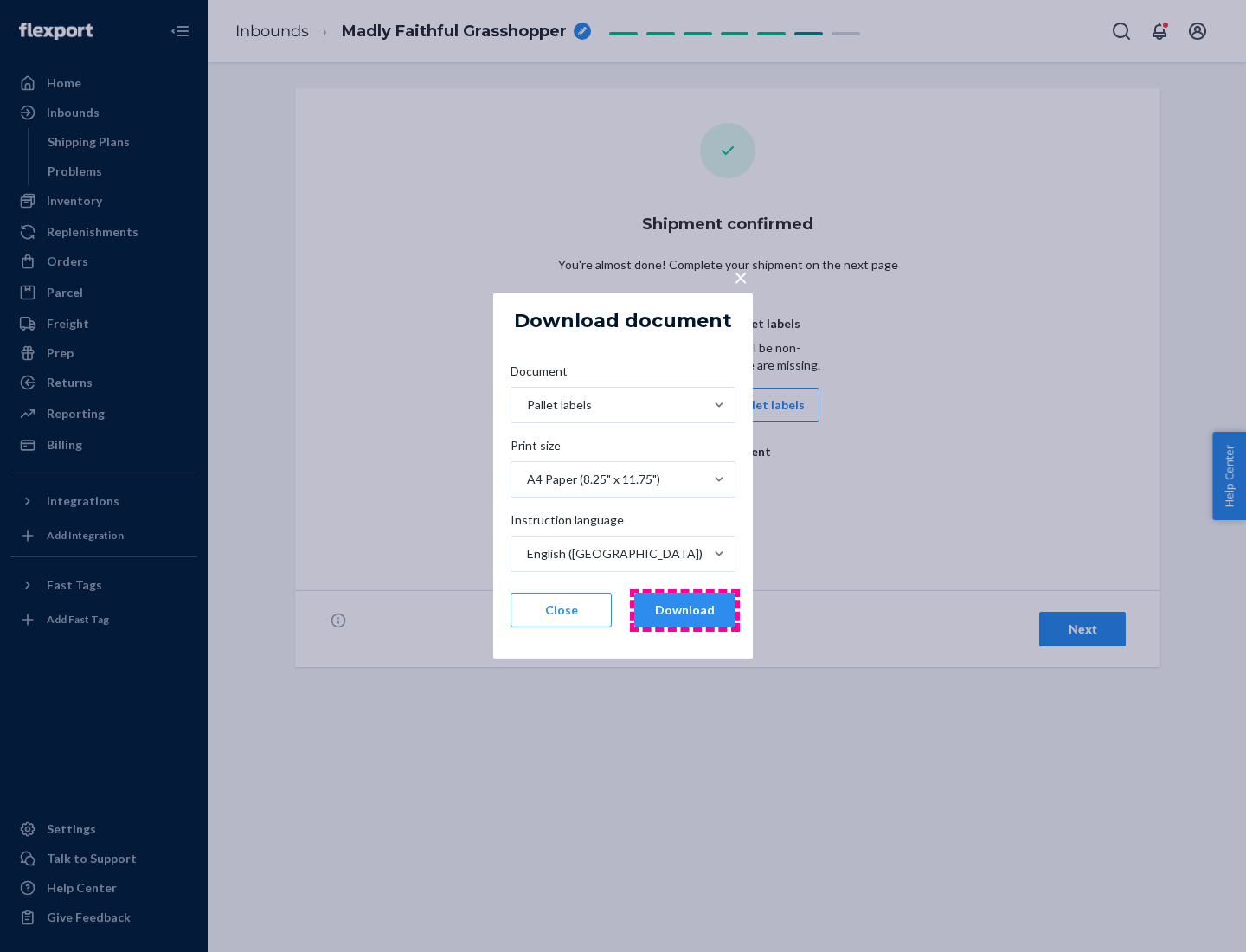
click at [685, 610] on button "Download" at bounding box center [685, 610] width 101 height 34
click at [740, 276] on span "×" at bounding box center [741, 276] width 13 height 30
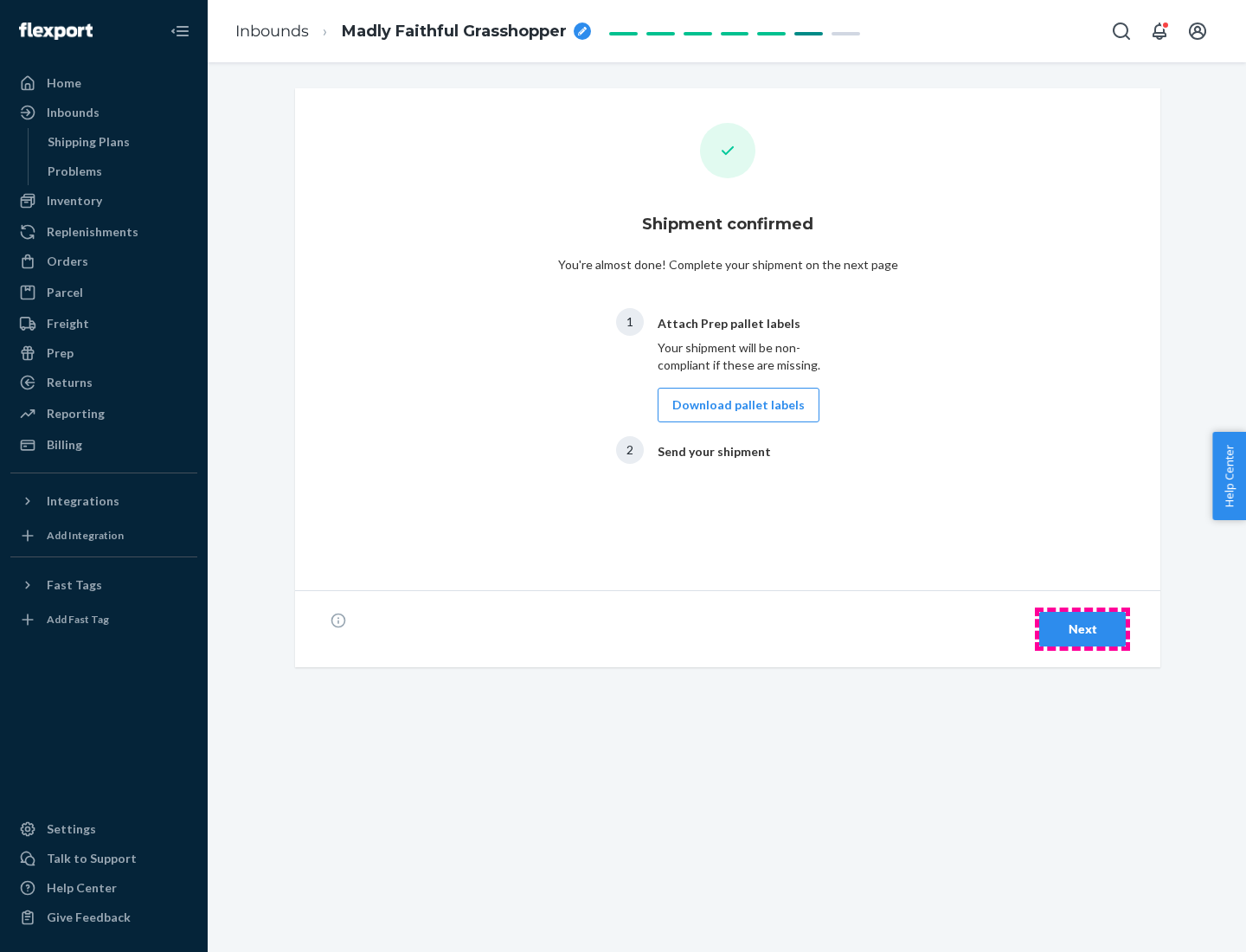
click at [1082, 629] on div "Next" at bounding box center [1082, 629] width 57 height 17
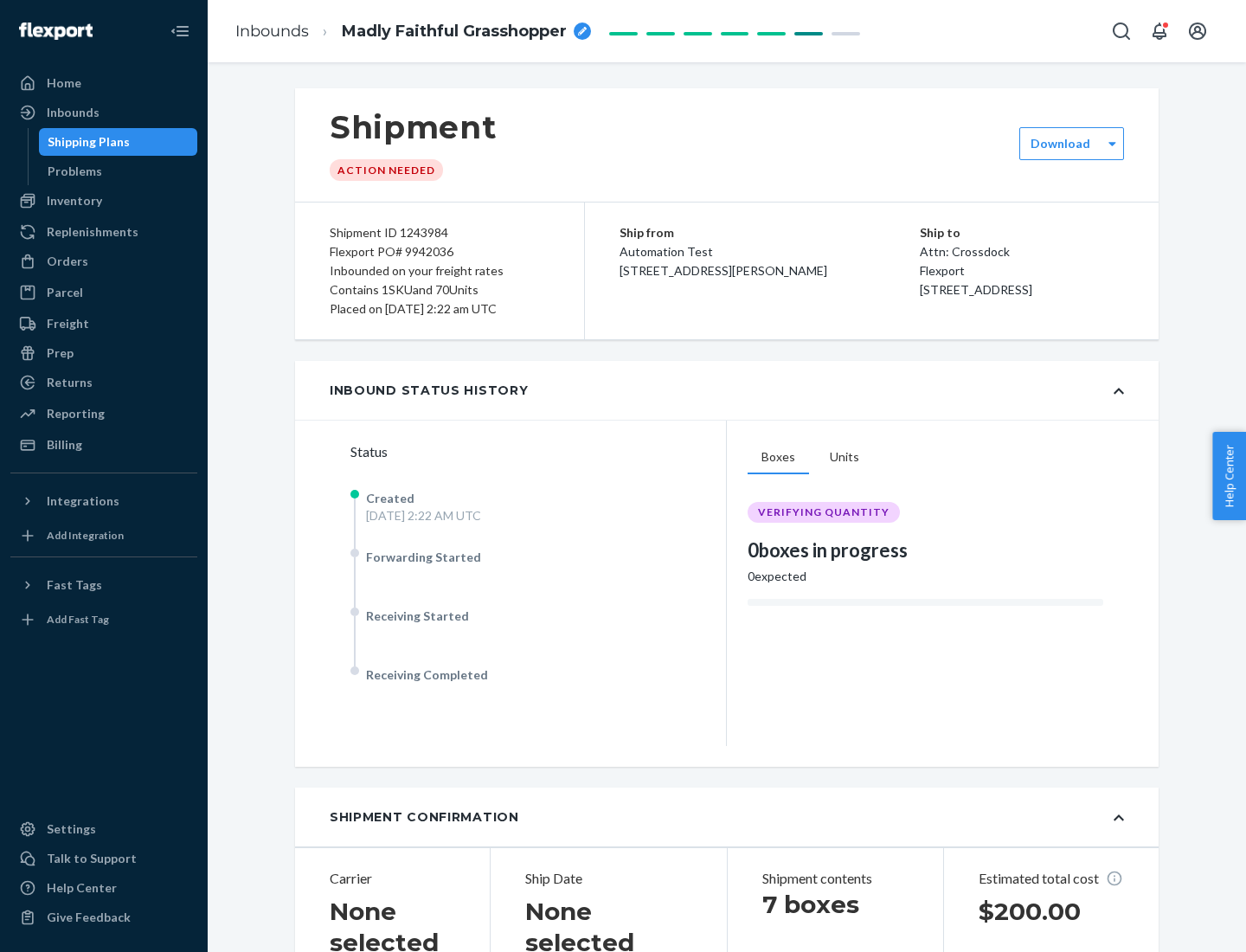
scroll to position [371, 0]
